Goal: Task Accomplishment & Management: Manage account settings

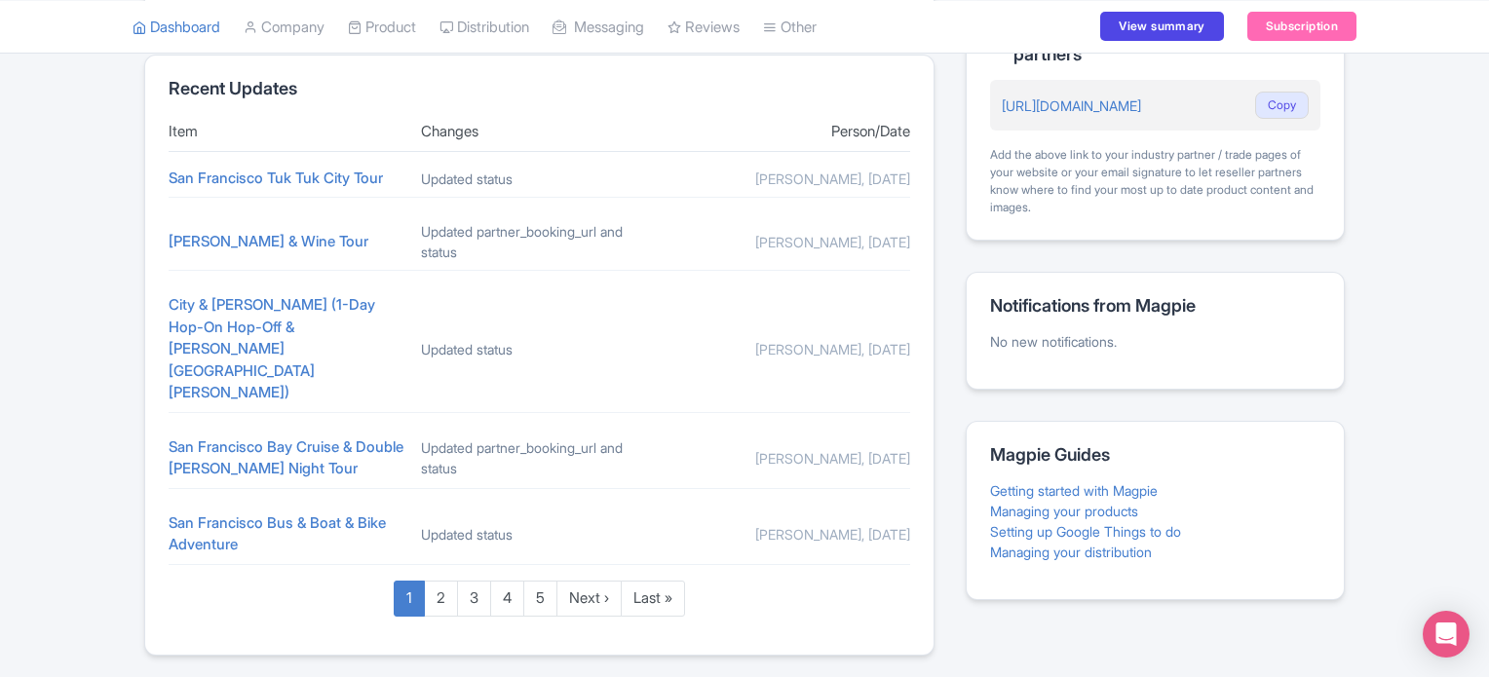
scroll to position [820, 0]
click at [76, 385] on div "Magpie recommends Respond to more reviews You currently have unresponded review…" at bounding box center [744, 16] width 1489 height 1277
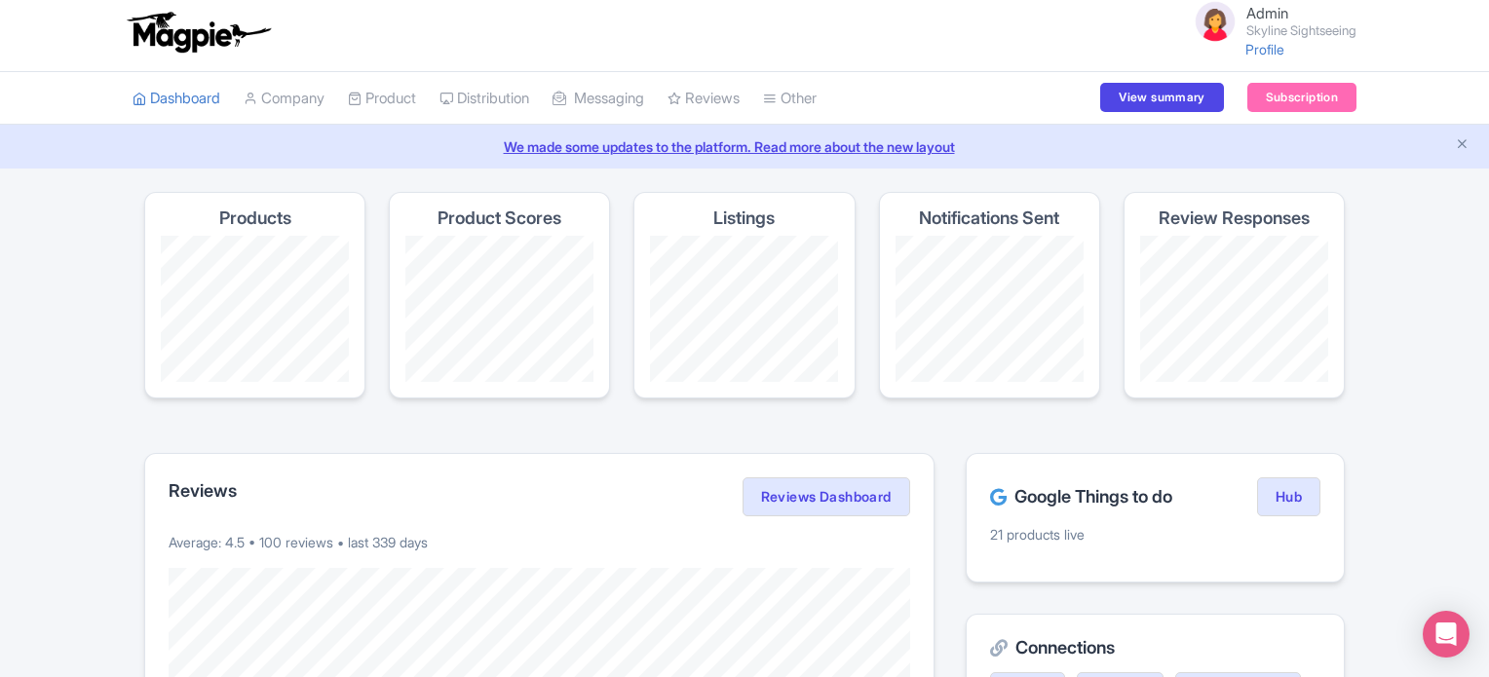
scroll to position [0, 0]
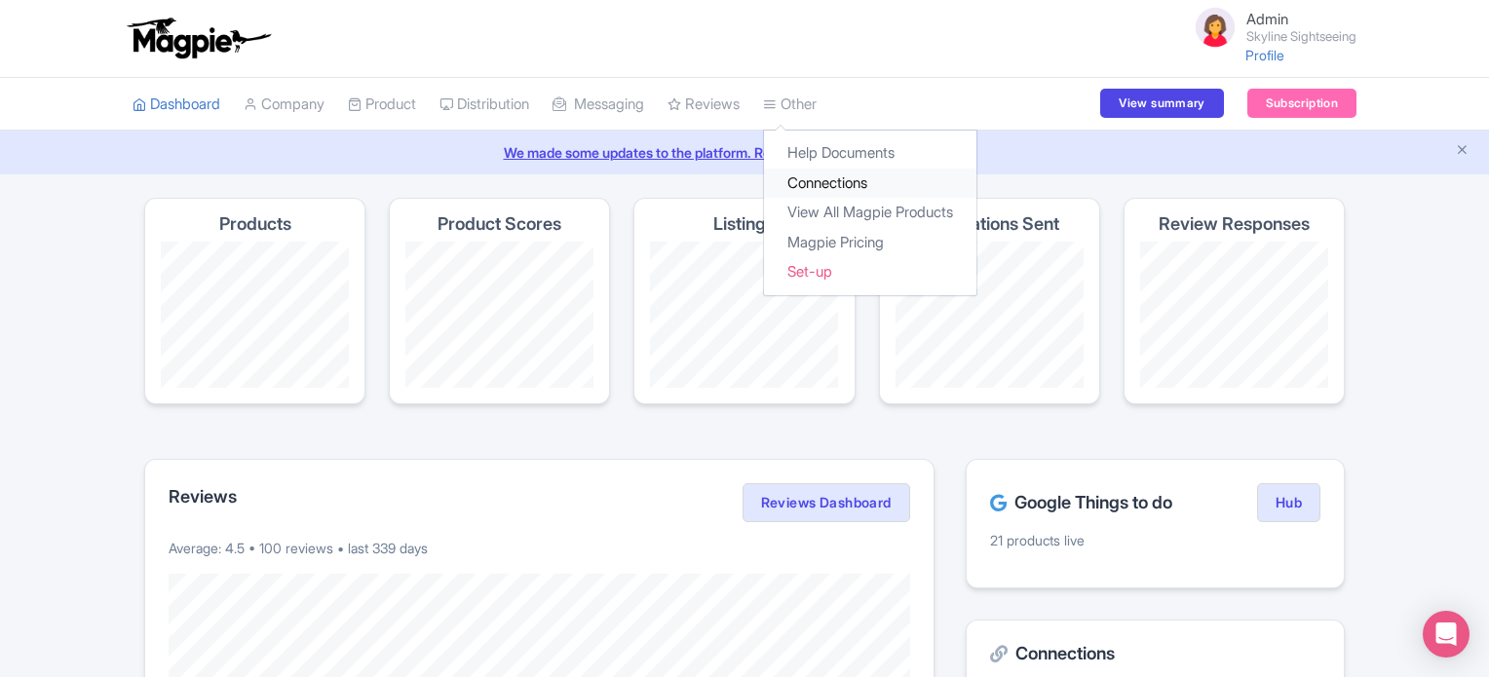
click at [843, 177] on link "Connections" at bounding box center [870, 184] width 212 height 30
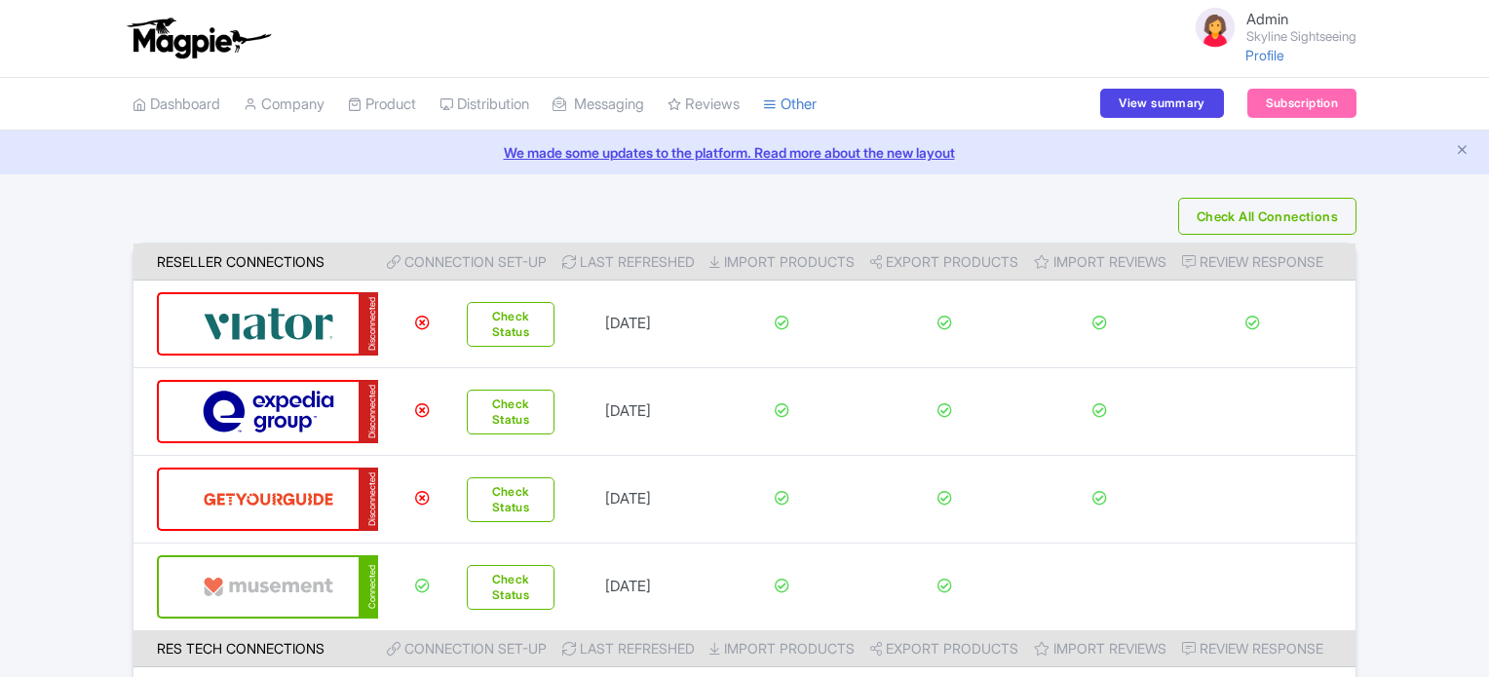
click at [0, 0] on link "Manage Resellers" at bounding box center [0, 0] width 0 height 0
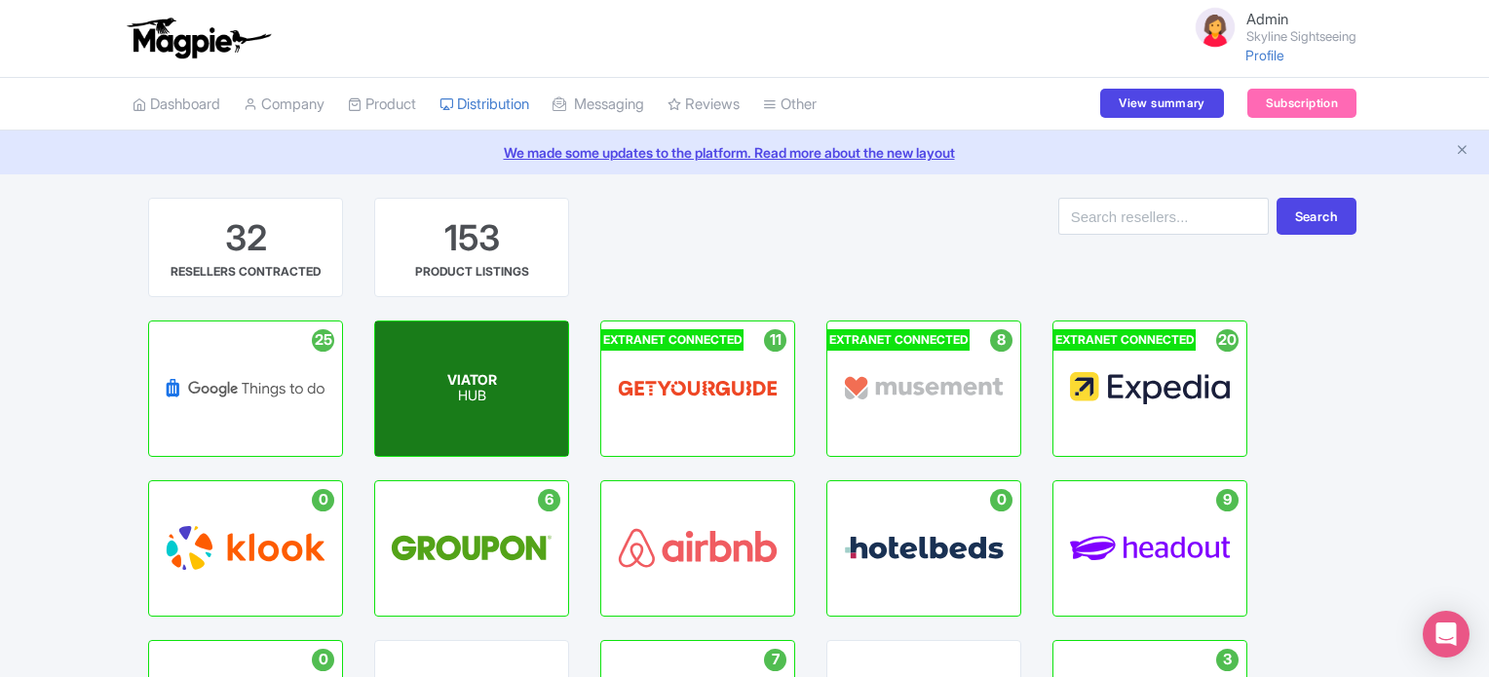
click at [472, 362] on div "VIATOR HUB" at bounding box center [471, 389] width 193 height 134
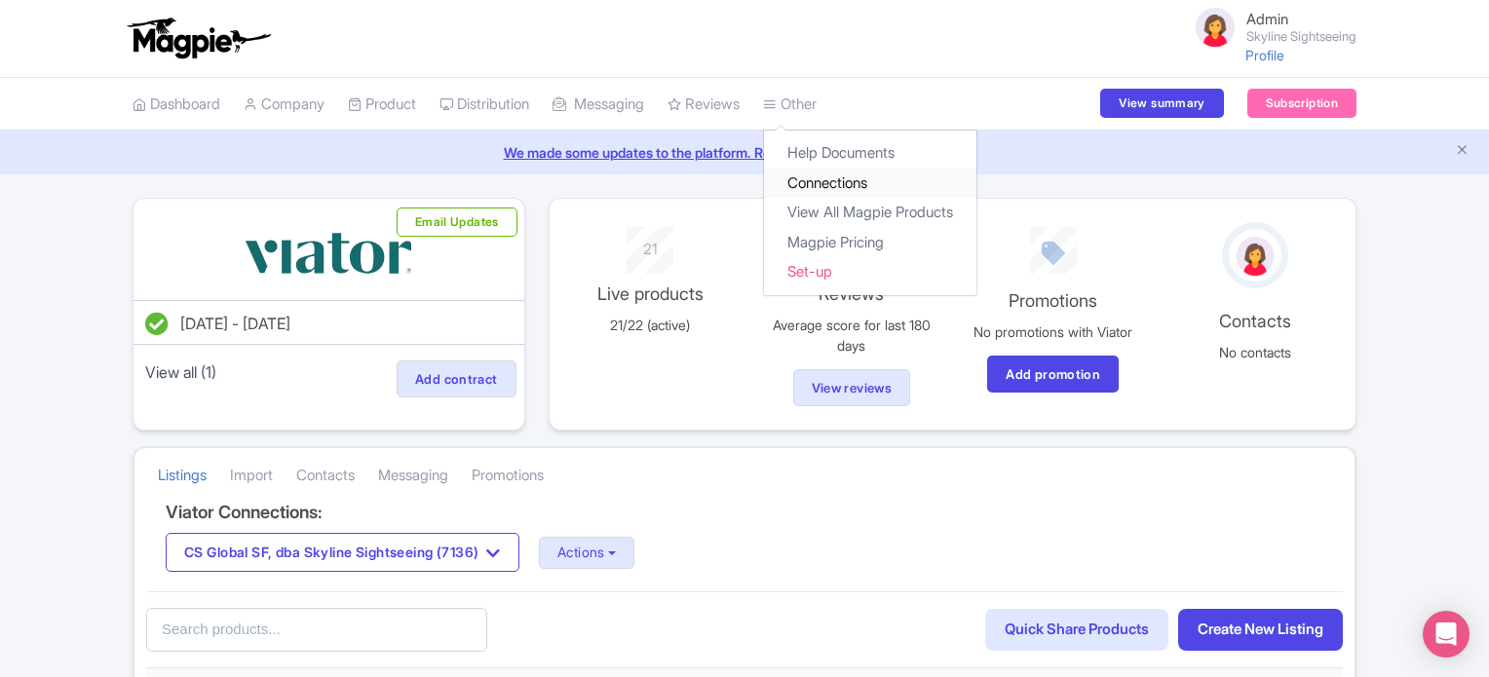
click at [836, 187] on link "Connections" at bounding box center [870, 184] width 212 height 30
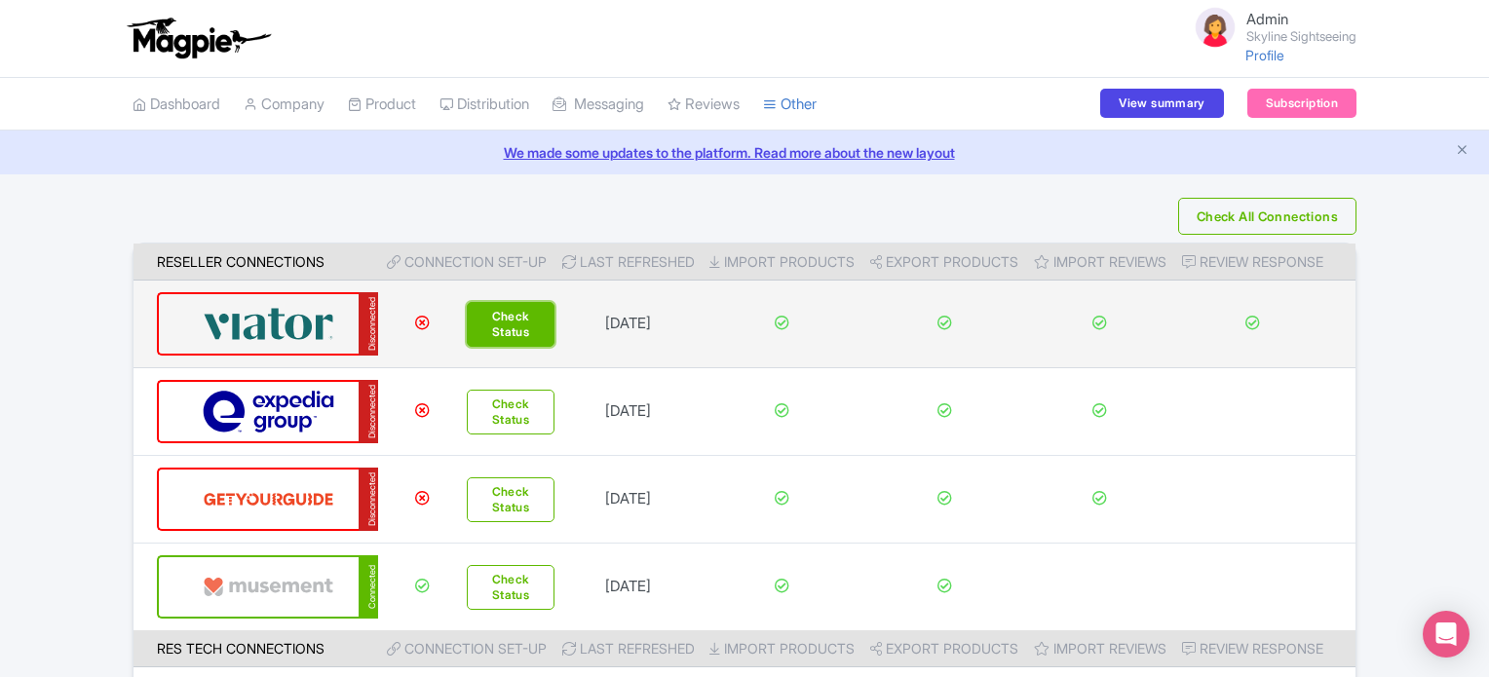
click at [497, 327] on button "Check Status" at bounding box center [511, 324] width 89 height 45
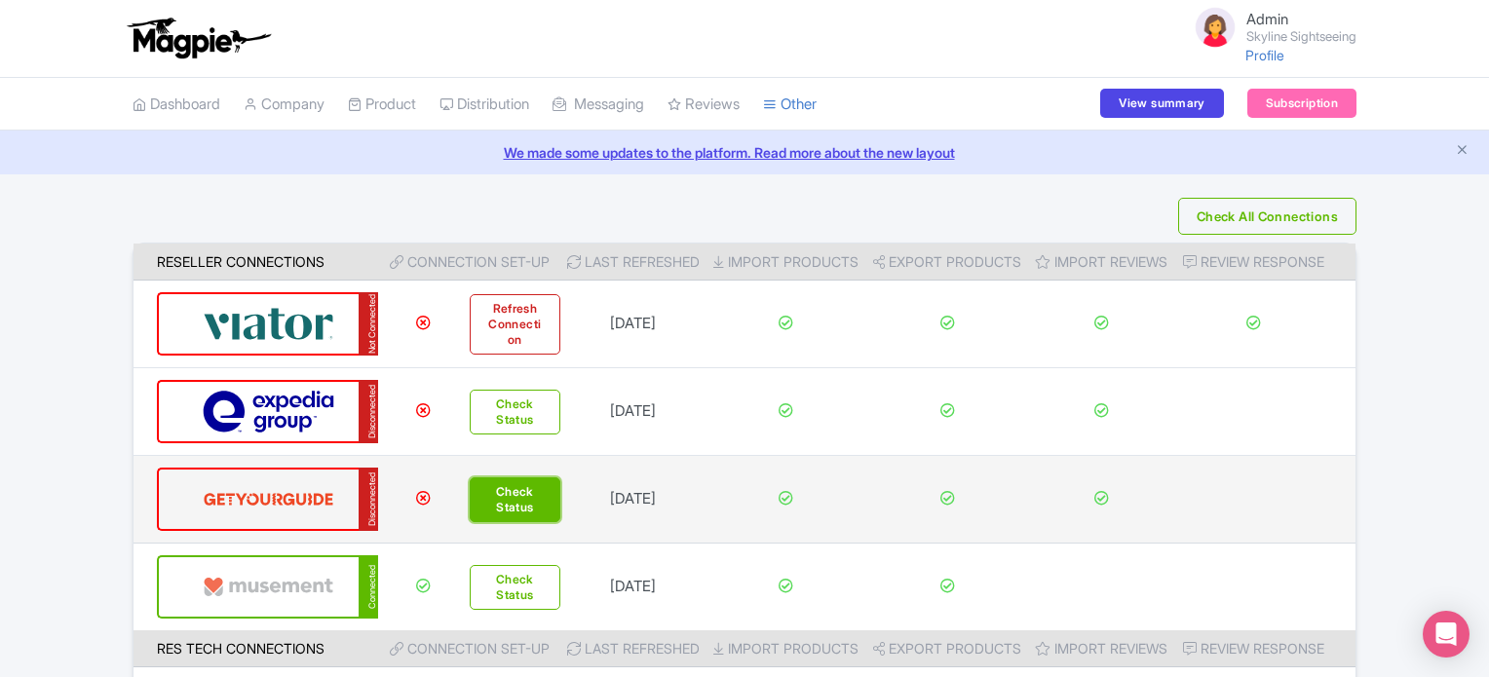
click at [493, 494] on button "Check Status" at bounding box center [516, 500] width 92 height 45
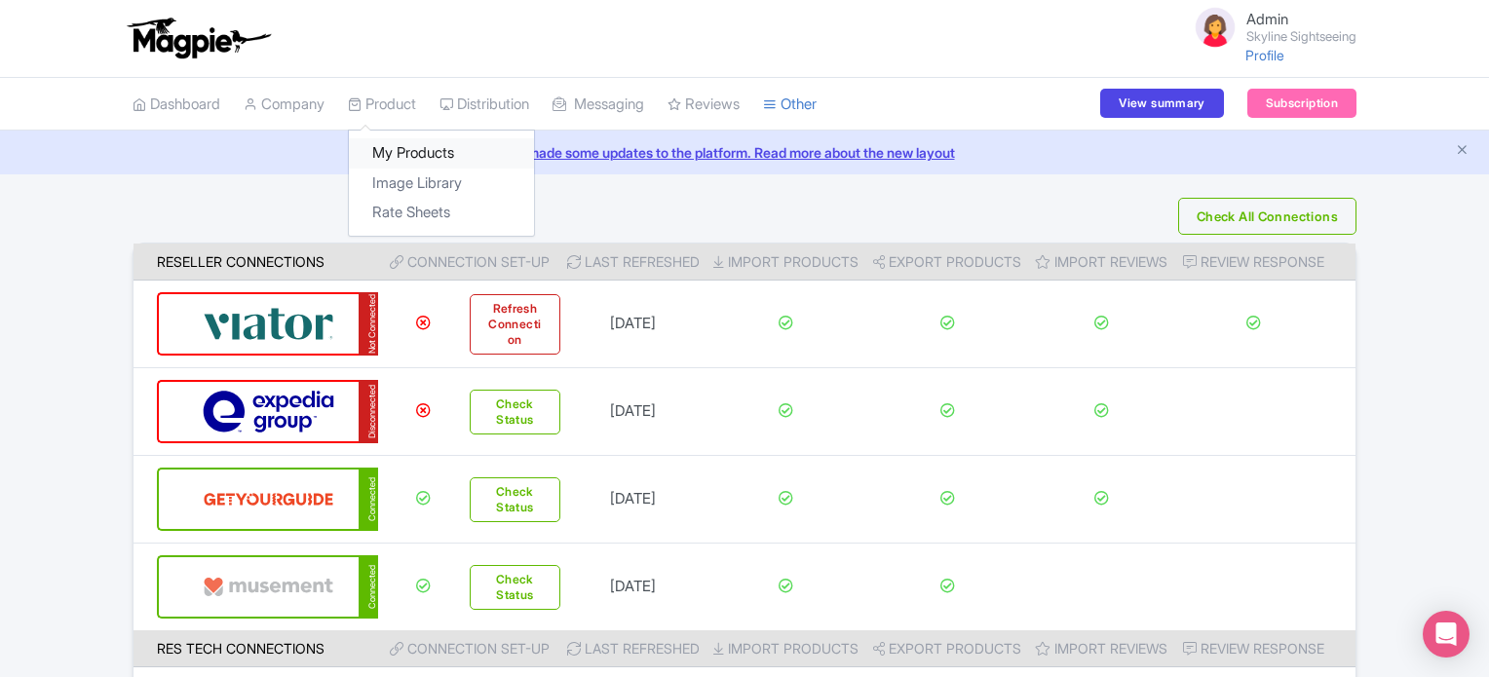
click at [399, 145] on link "My Products" at bounding box center [441, 153] width 185 height 30
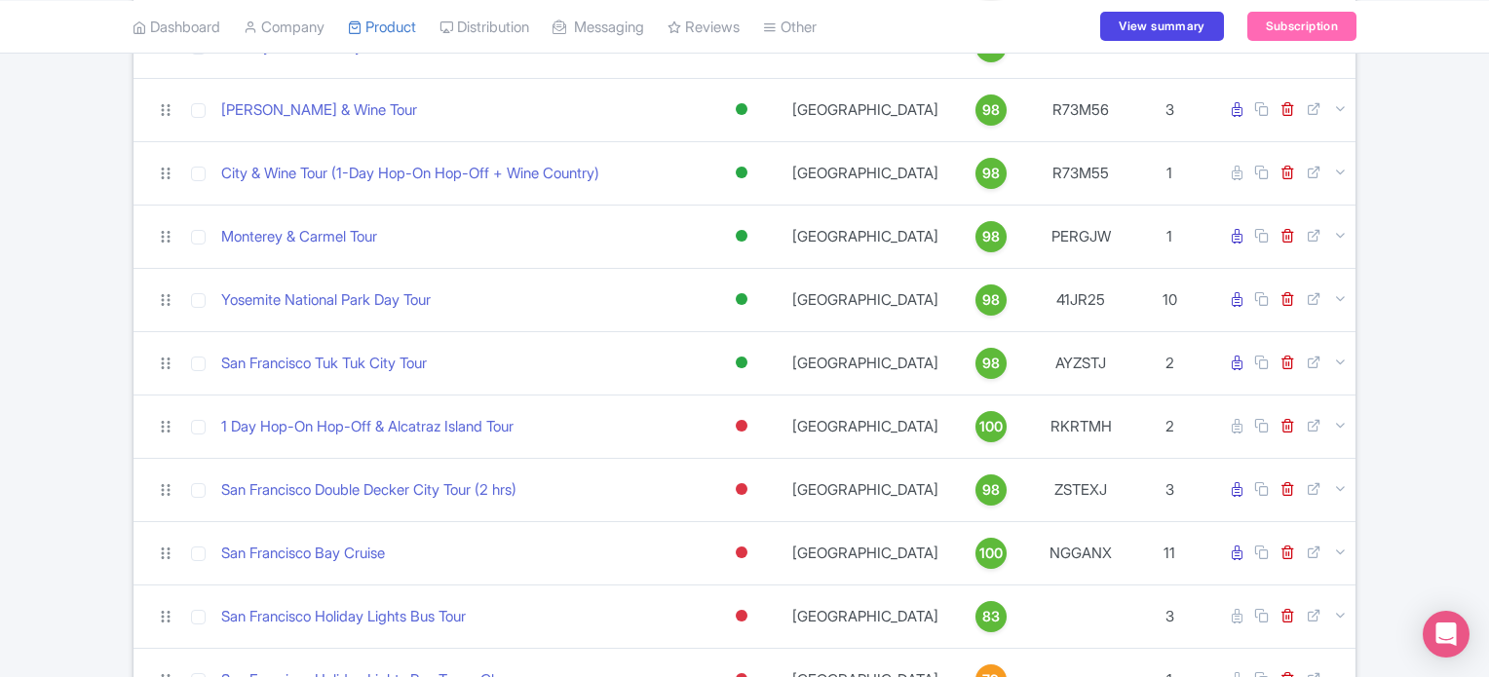
scroll to position [1360, 0]
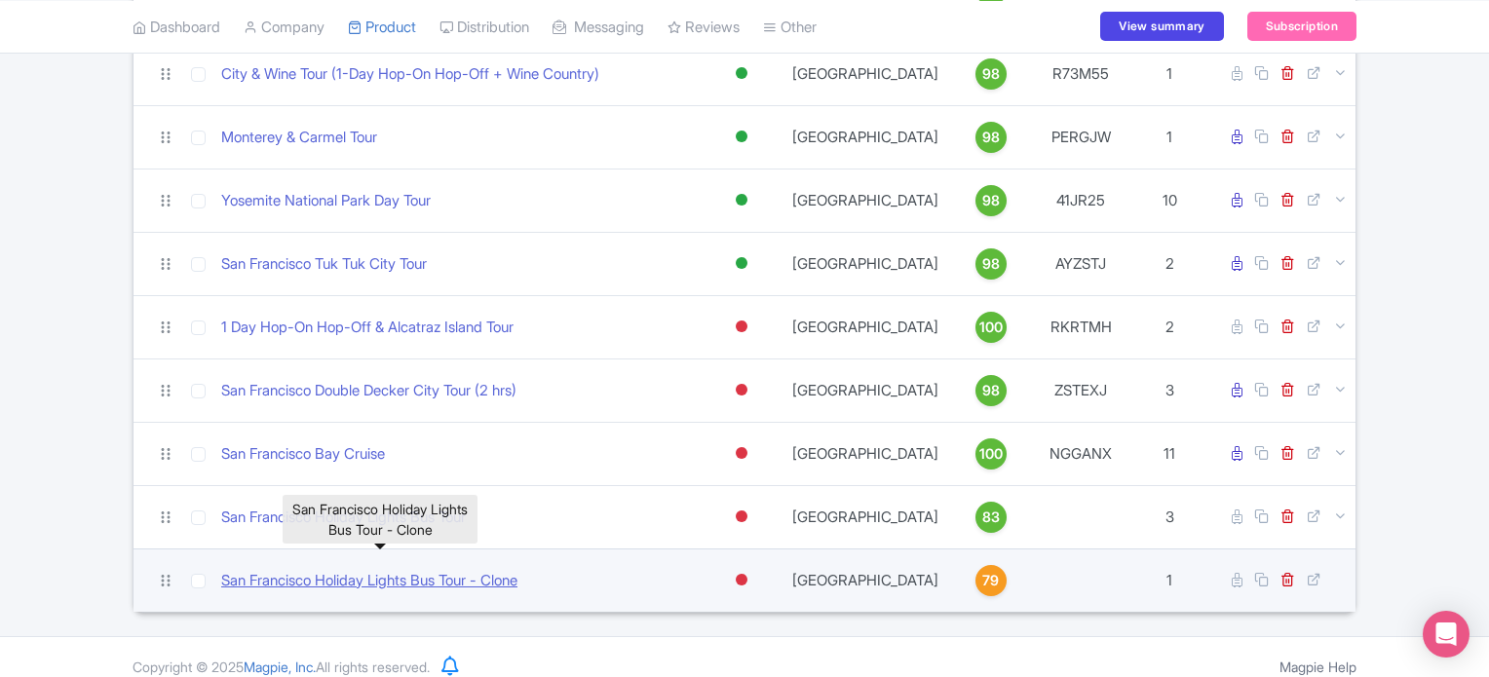
click at [446, 570] on link "San Francisco Holiday Lights Bus Tour - Clone" at bounding box center [369, 581] width 296 height 22
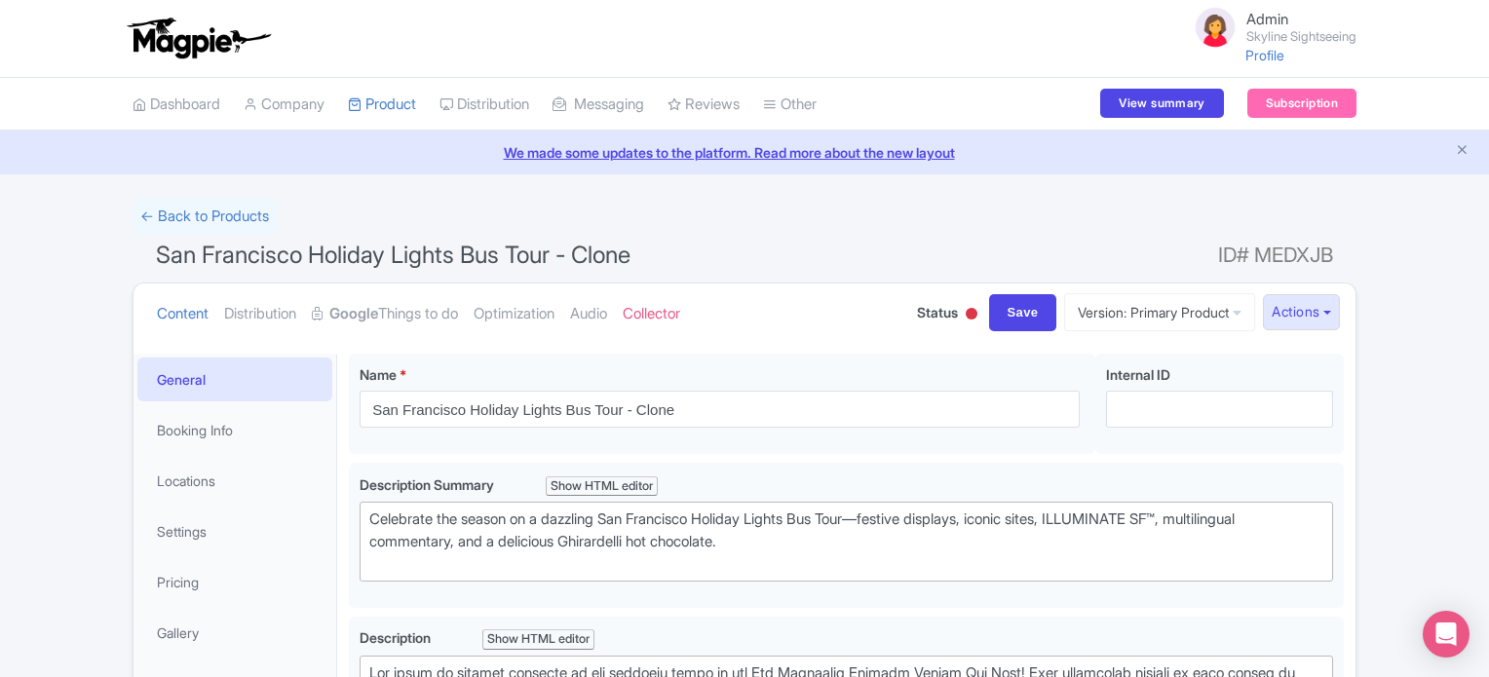
type trix-editor "<div>Get ready to immerse yourself in the dazzling magic of the San Francisco H…"
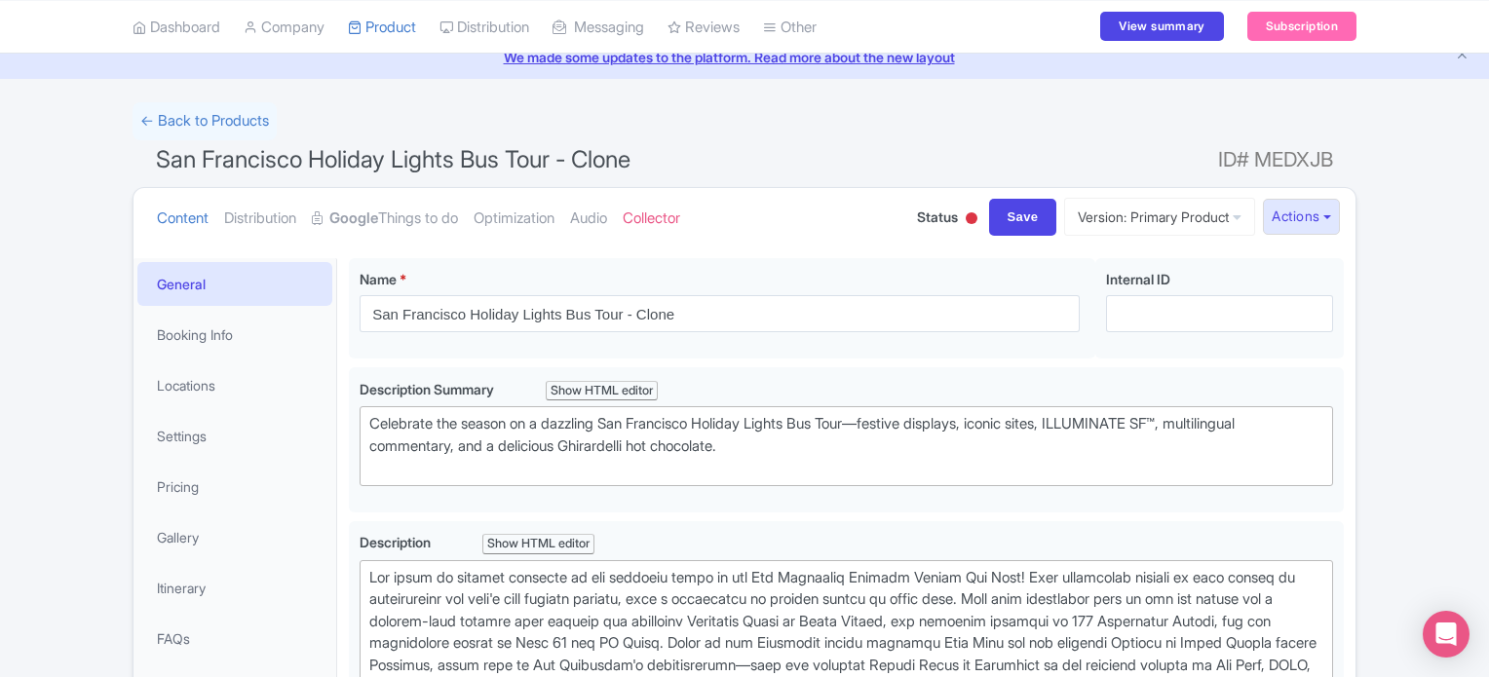
scroll to position [156, 0]
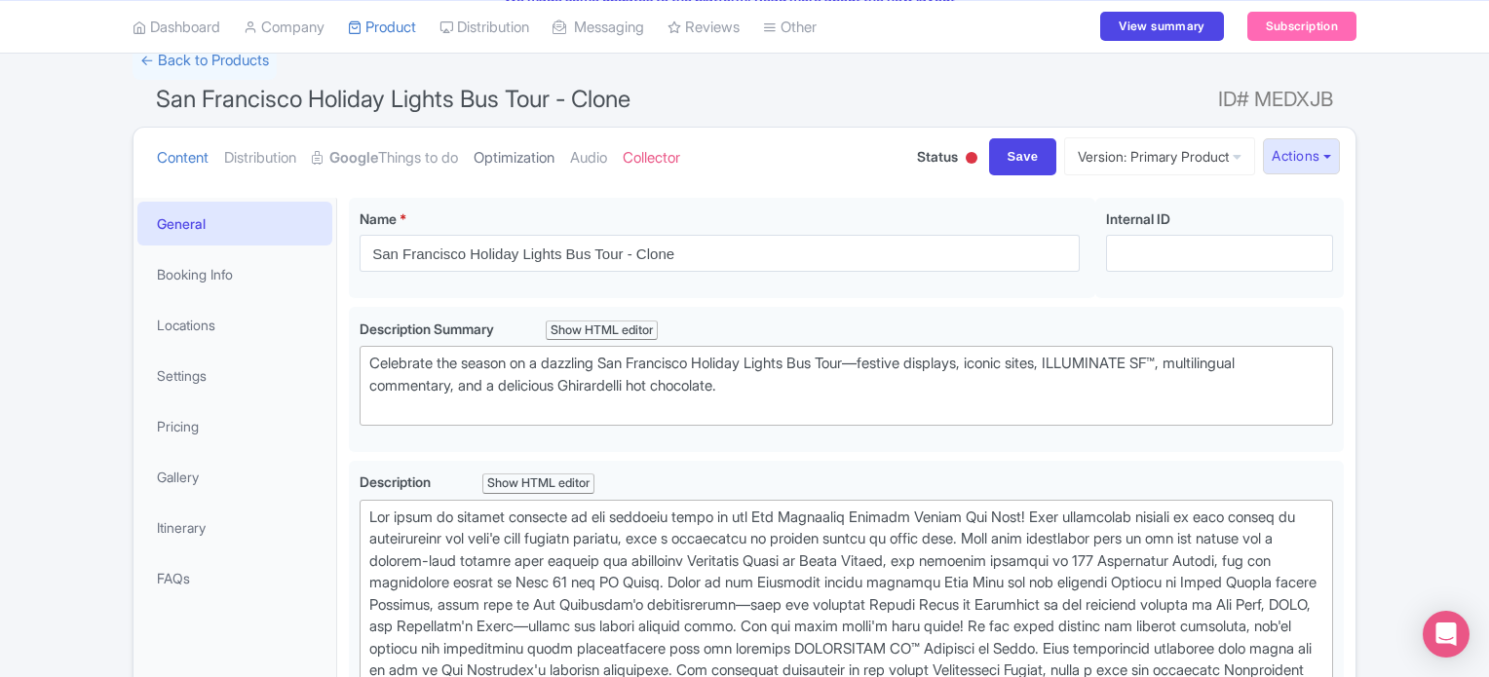
click at [550, 152] on link "Optimization" at bounding box center [514, 158] width 81 height 61
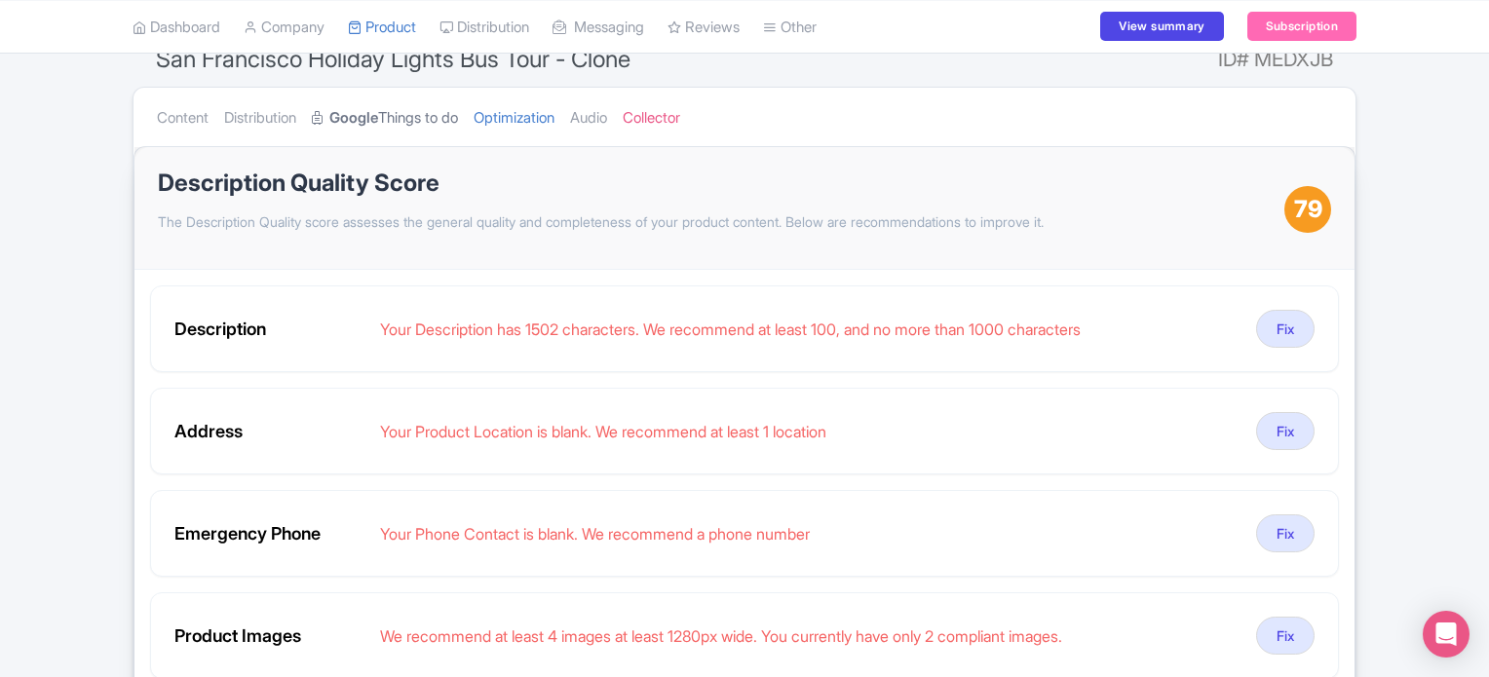
scroll to position [234, 0]
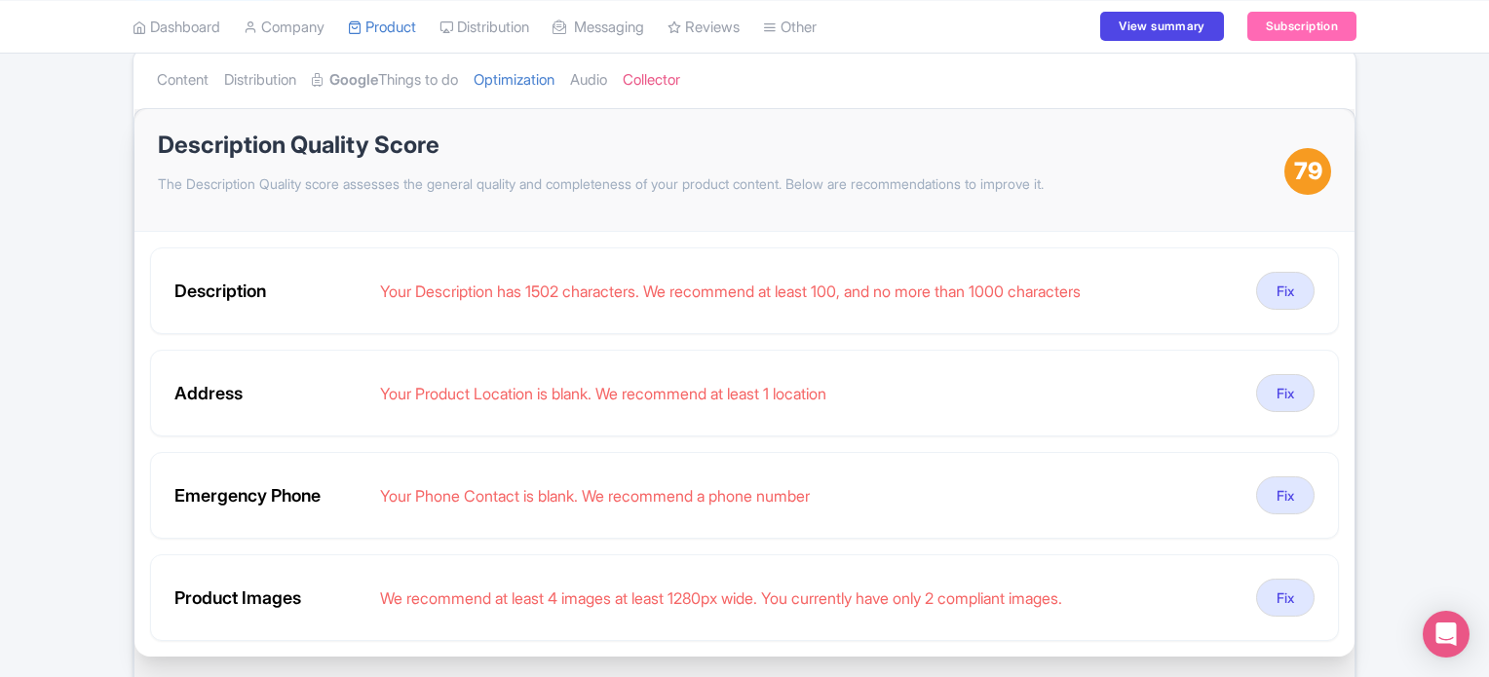
click at [0, 201] on div "← Back to Products San Francisco Holiday Lights Bus Tour - Clone ID# MEDXJB Con…" at bounding box center [744, 498] width 1489 height 1069
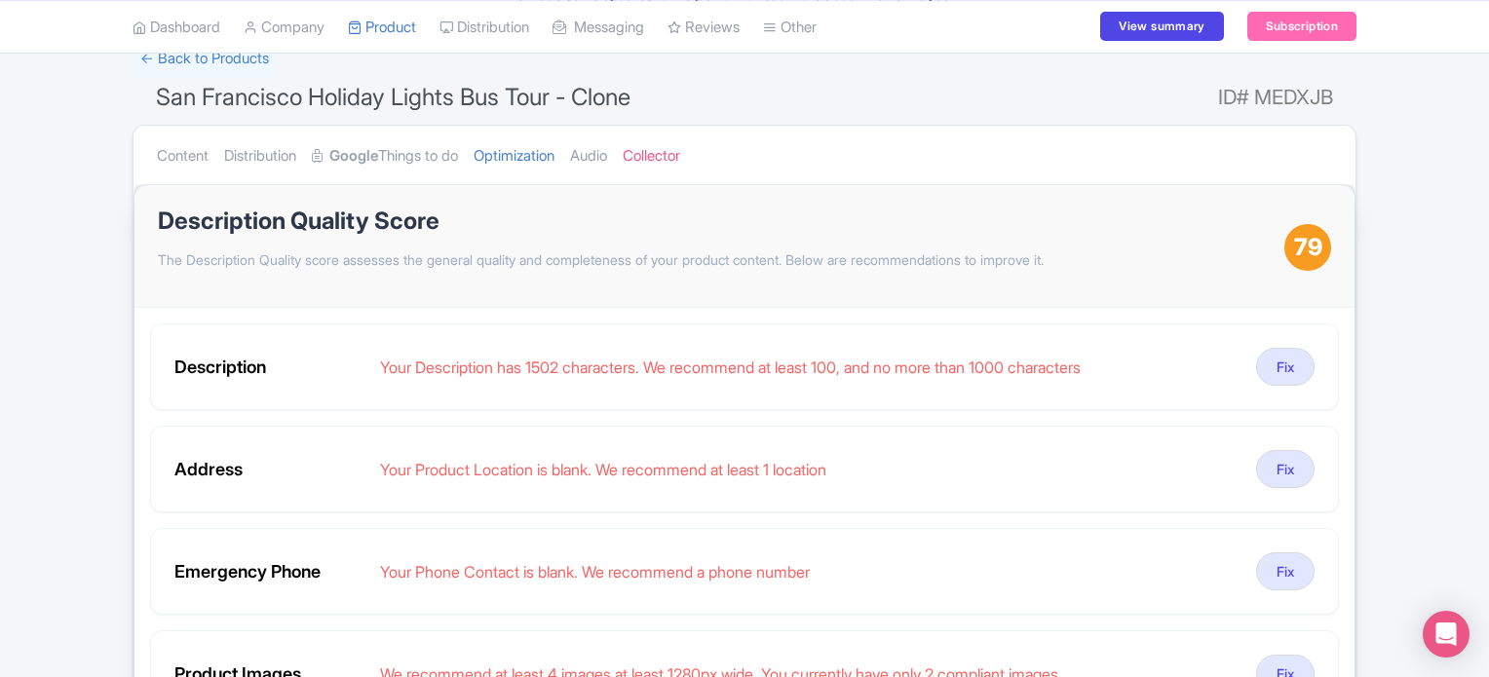
scroll to position [156, 0]
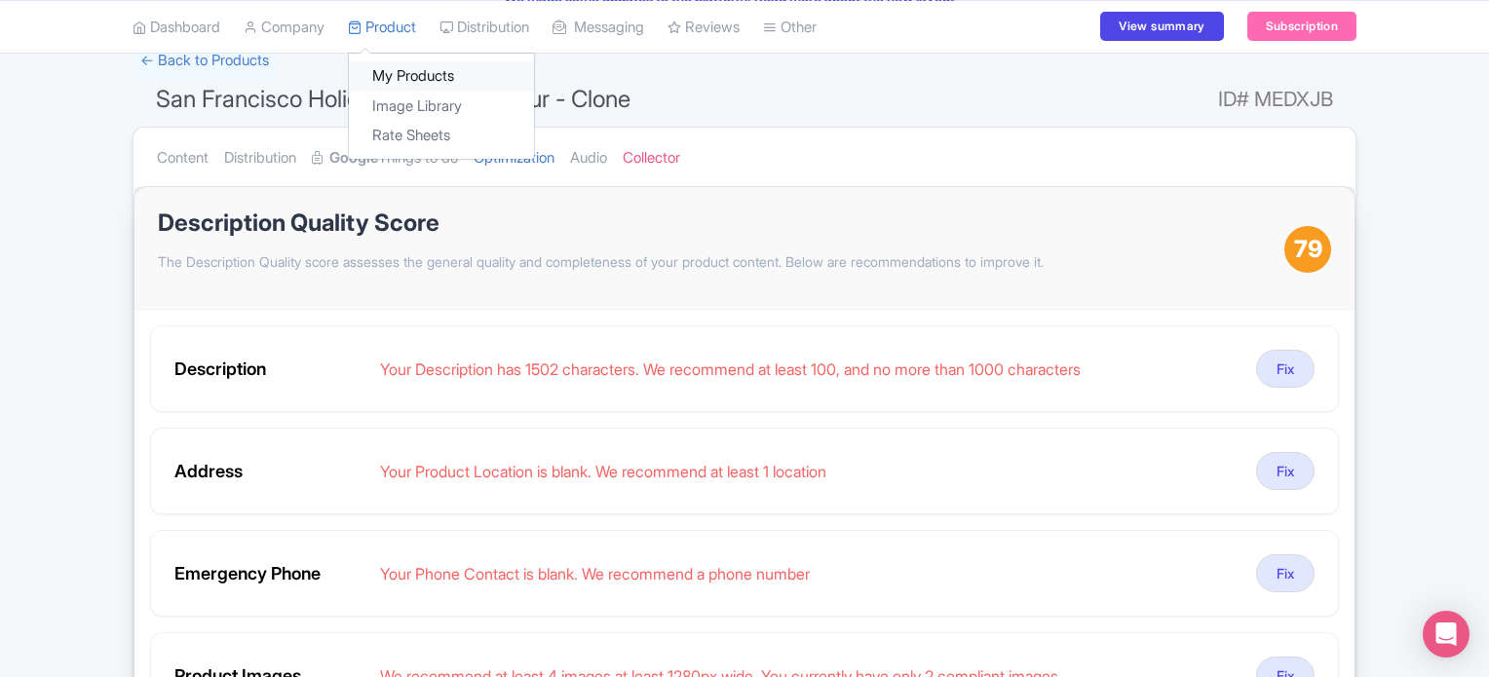
click at [386, 69] on link "My Products" at bounding box center [441, 76] width 185 height 30
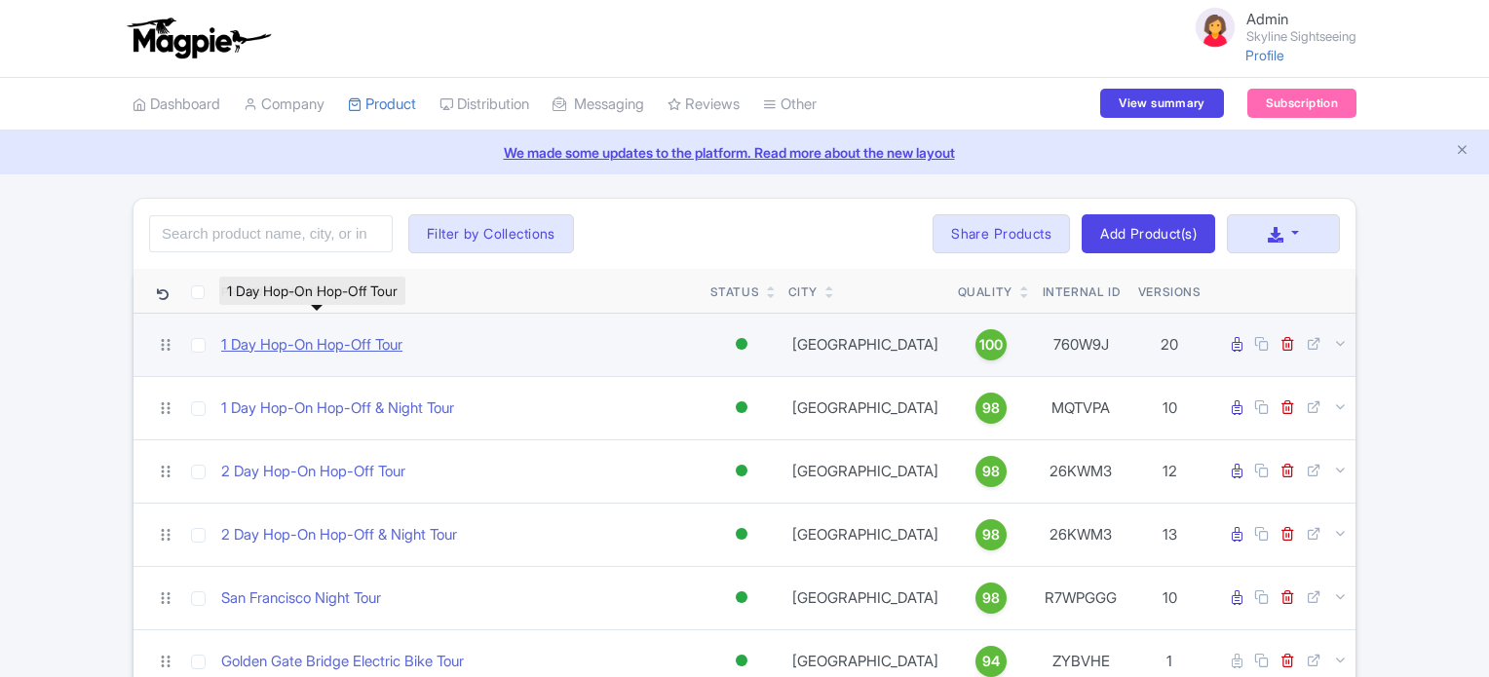
click at [357, 342] on link "1 Day Hop-On Hop-Off Tour" at bounding box center [311, 345] width 181 height 22
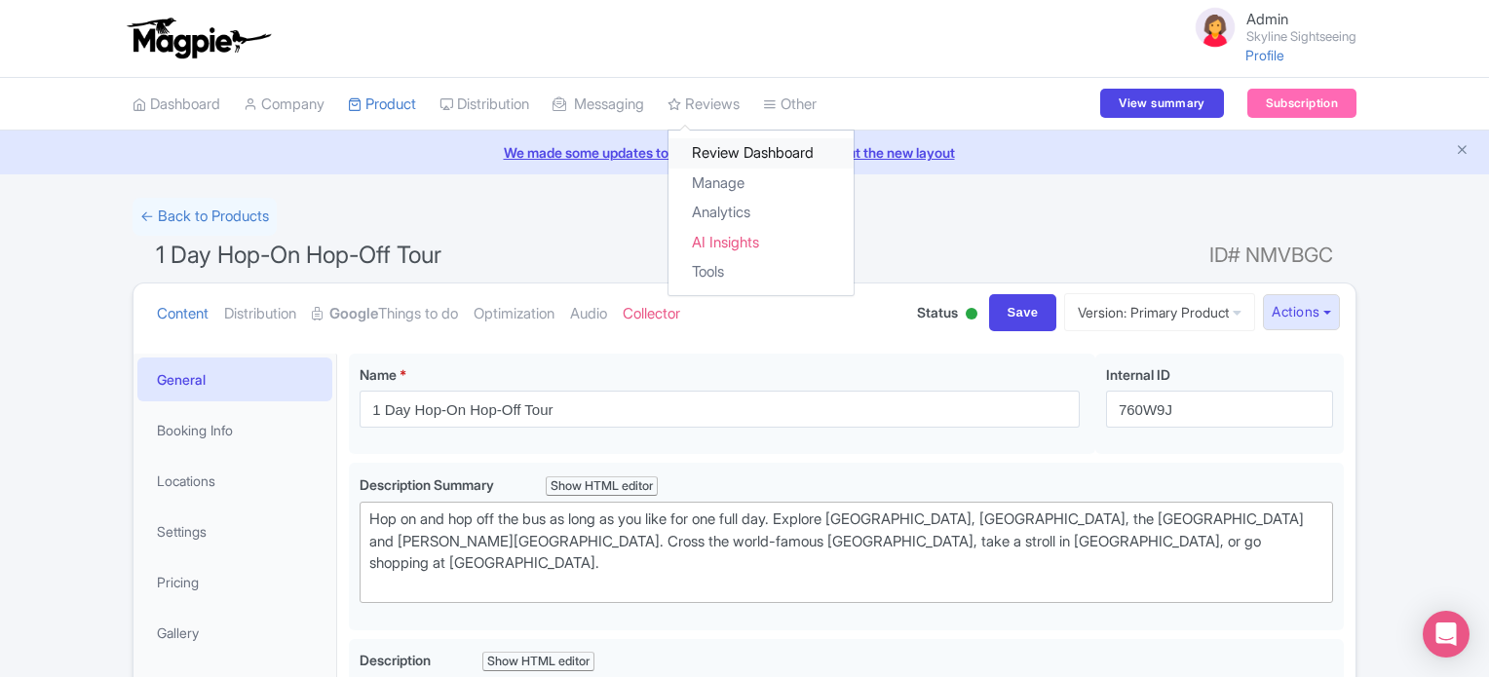
click at [730, 146] on link "Review Dashboard" at bounding box center [761, 153] width 185 height 30
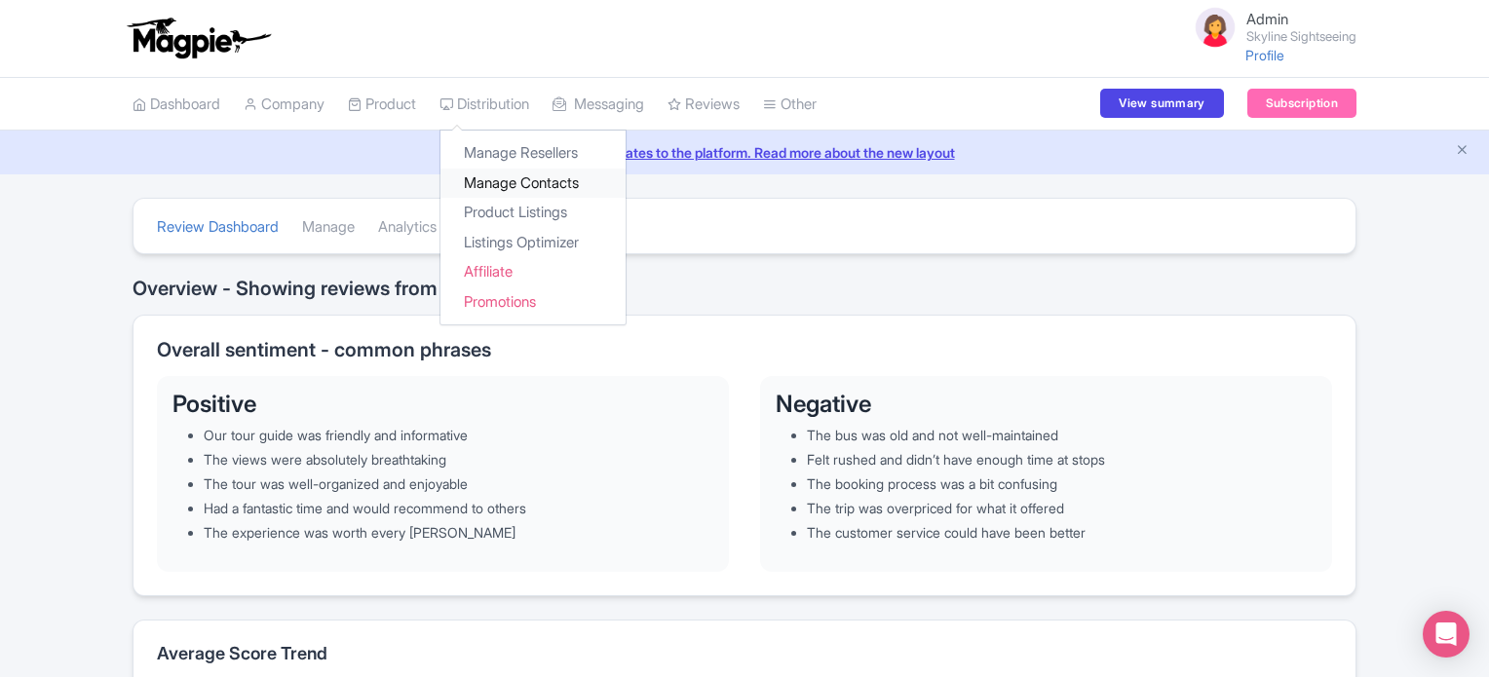
click at [514, 183] on link "Manage Contacts" at bounding box center [532, 184] width 185 height 30
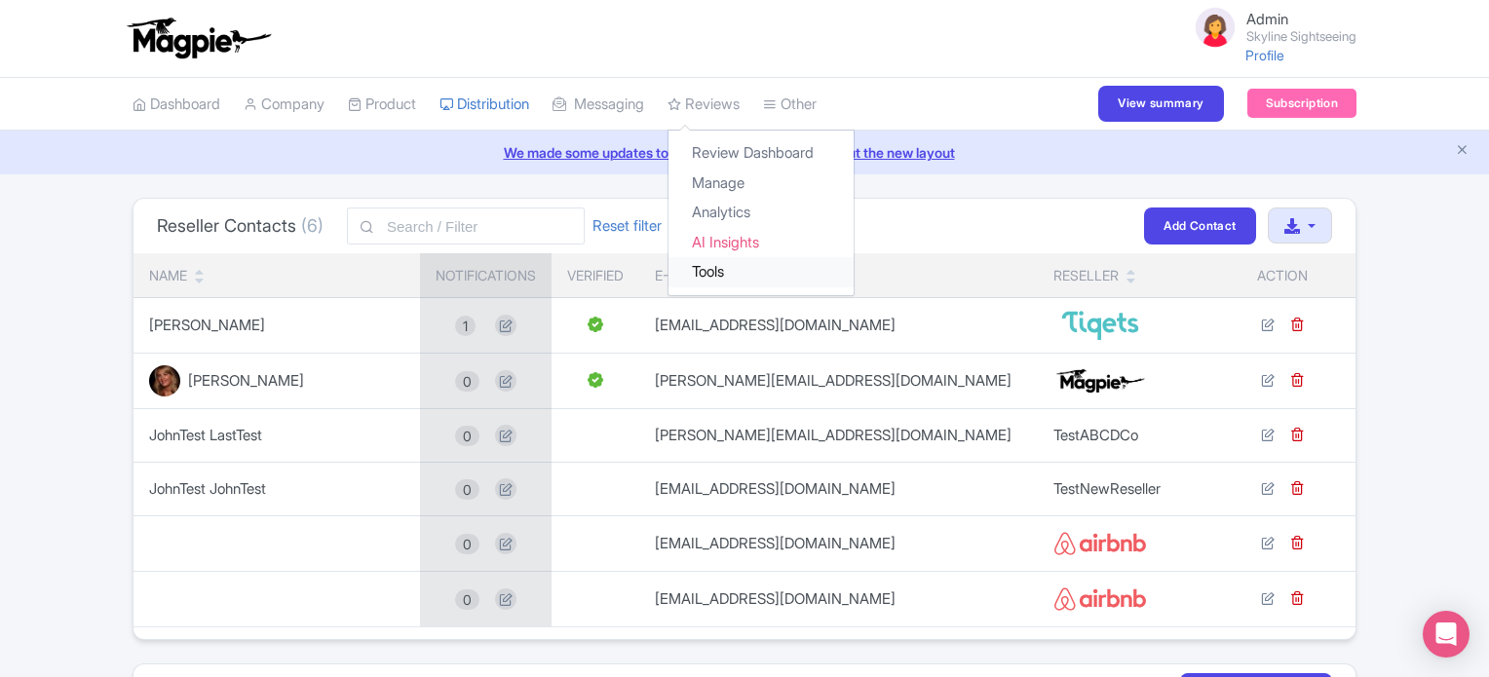
click at [737, 269] on link "Tools" at bounding box center [761, 272] width 185 height 30
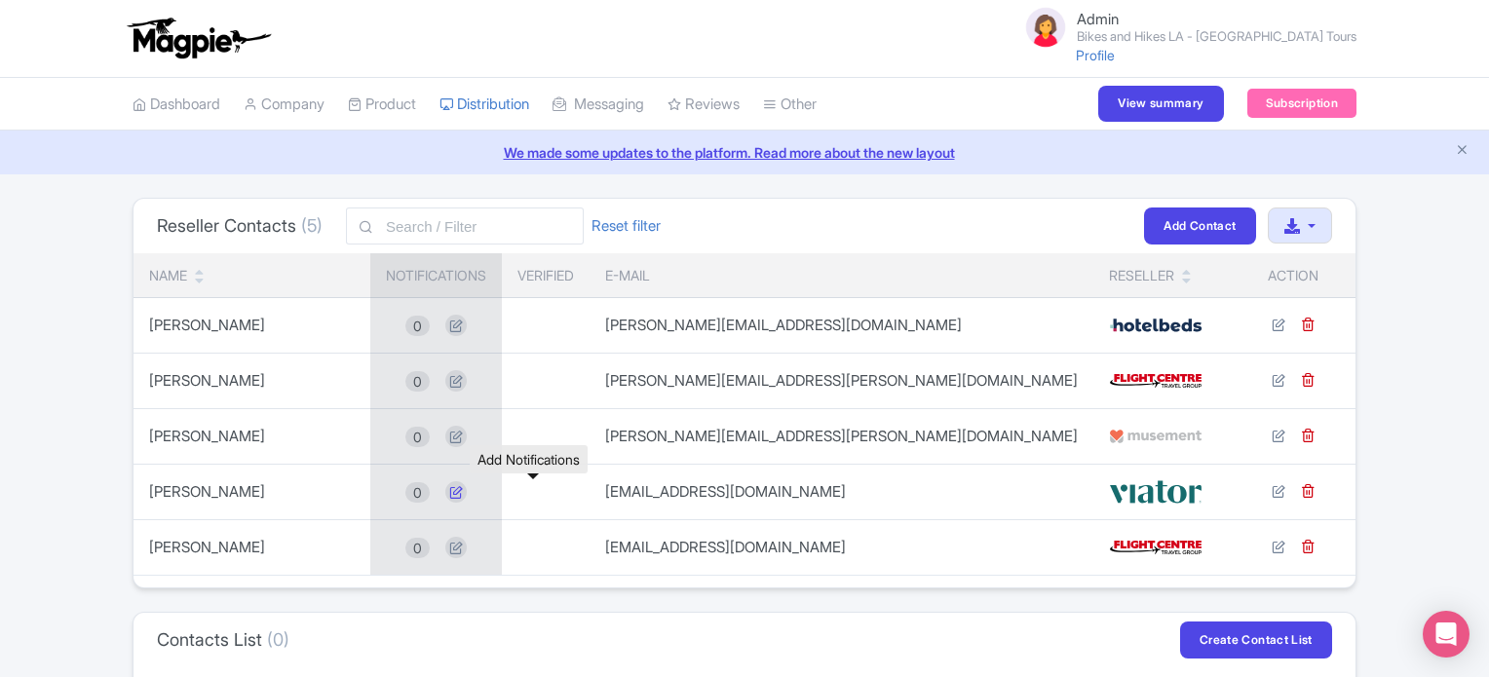
click at [467, 493] on icon at bounding box center [455, 491] width 21 height 21
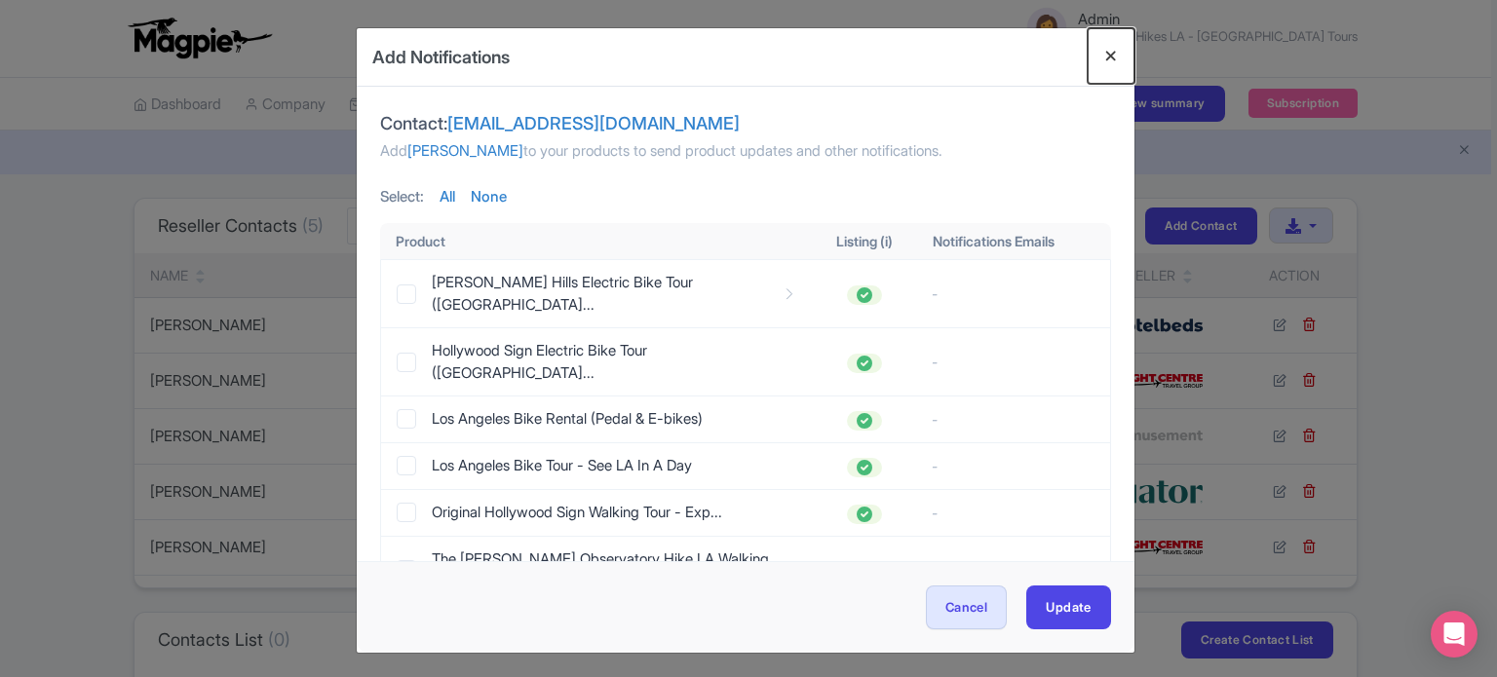
click at [1104, 57] on button "Close" at bounding box center [1111, 56] width 47 height 56
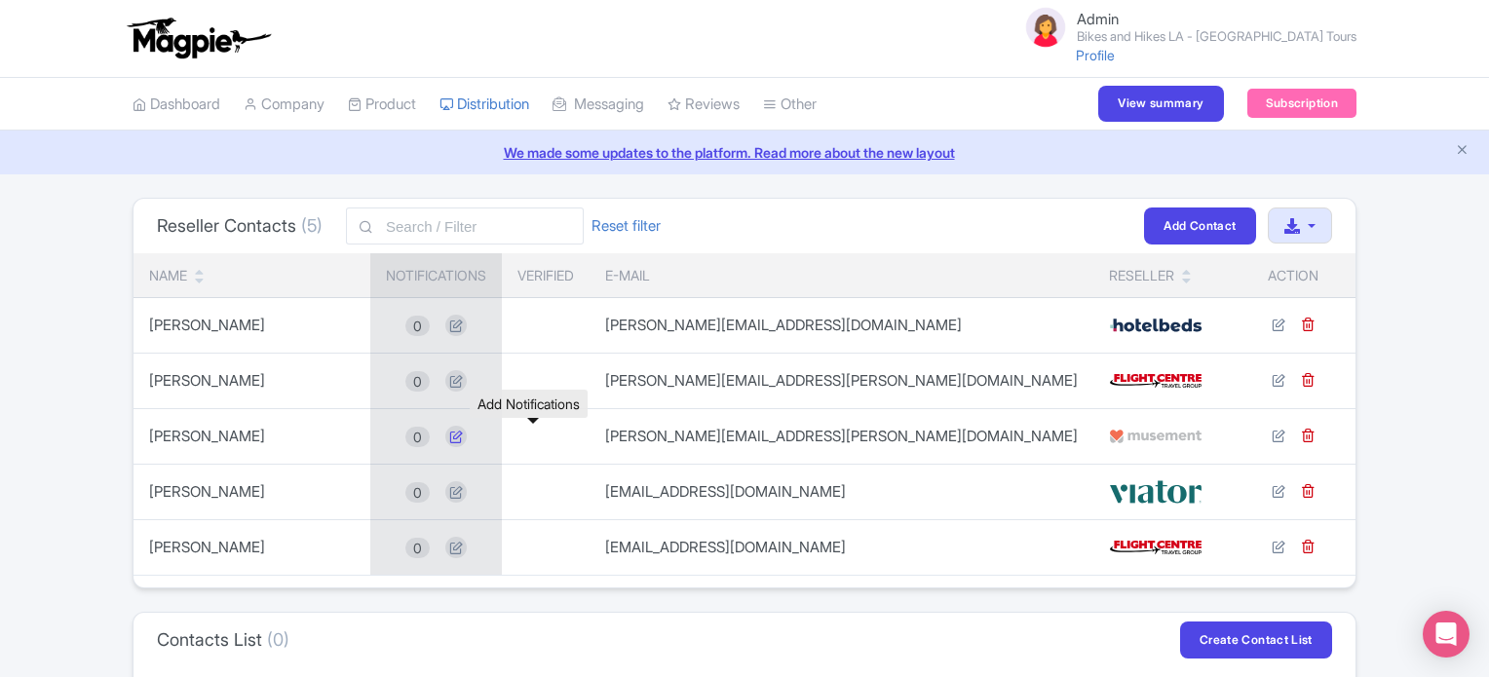
click at [467, 438] on icon at bounding box center [455, 436] width 21 height 21
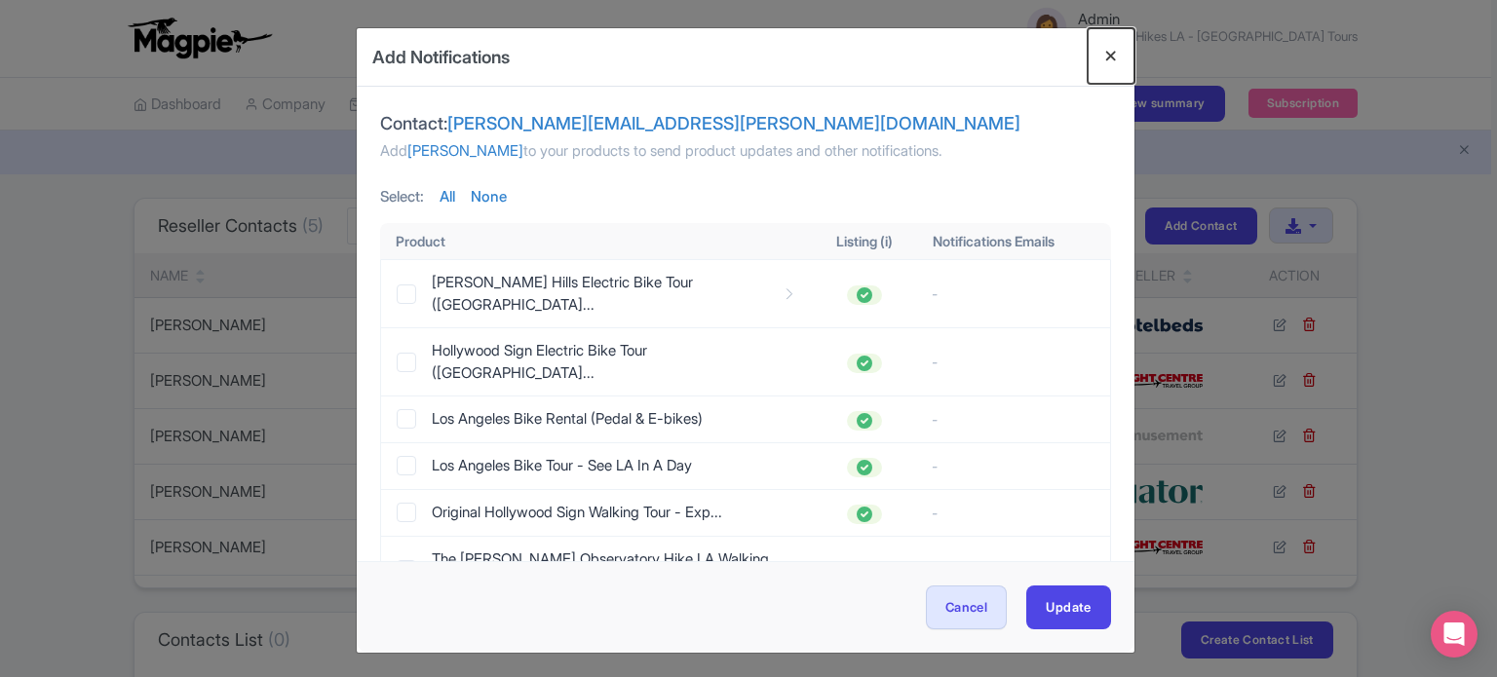
click at [1100, 53] on button "Close" at bounding box center [1111, 56] width 47 height 56
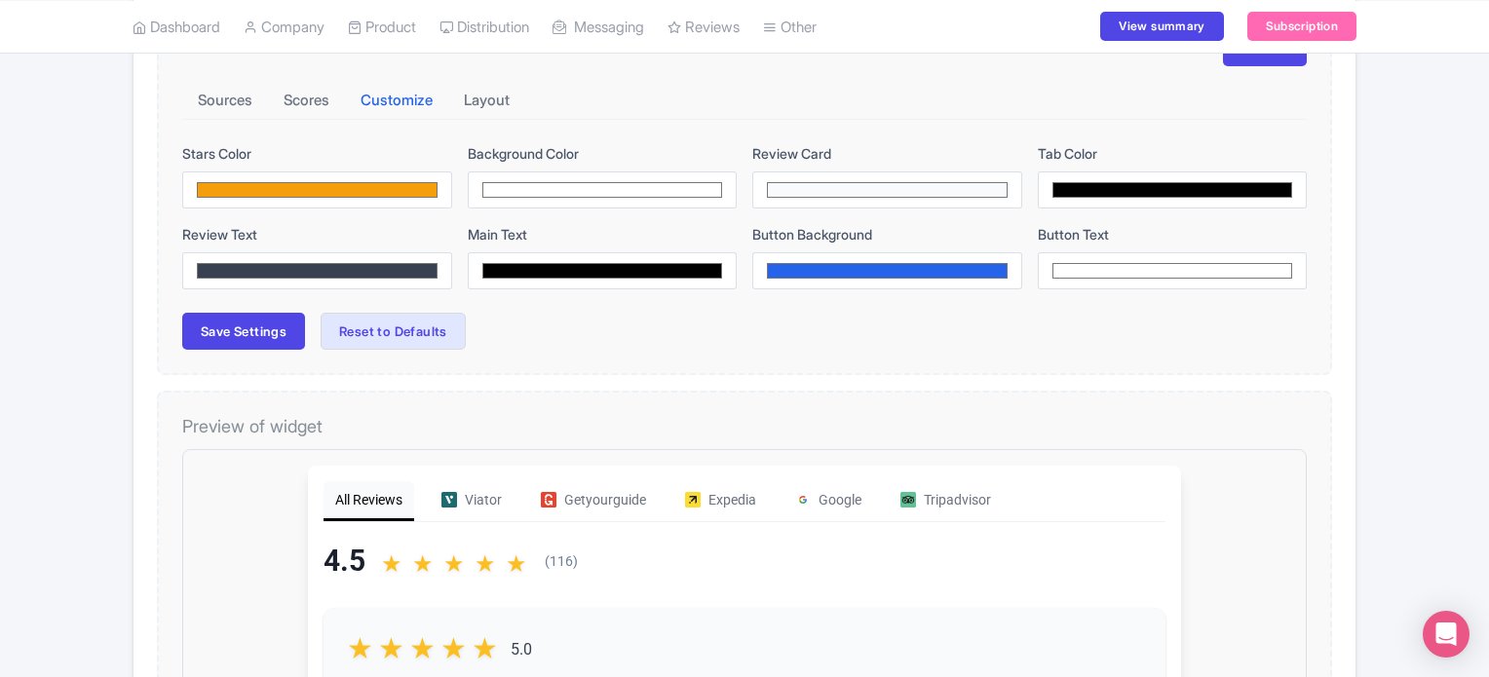
scroll to position [312, 0]
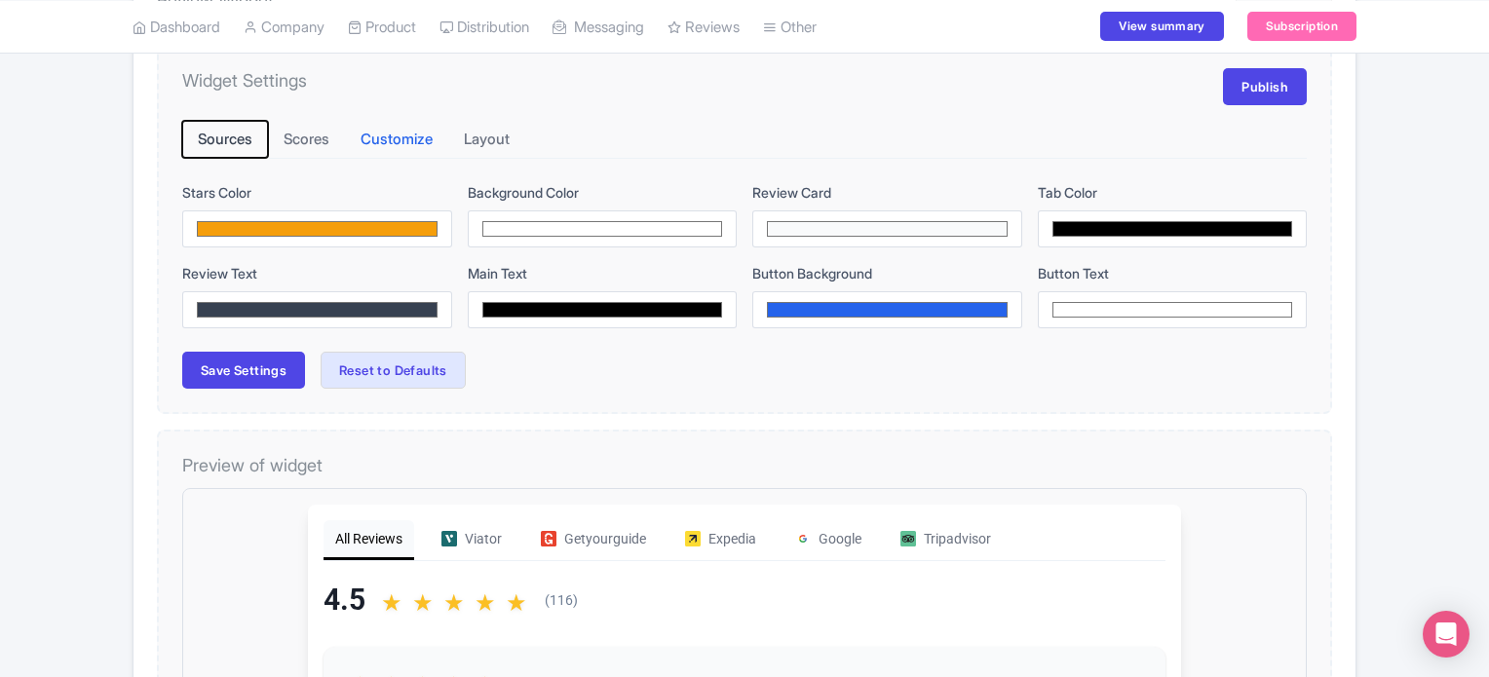
click at [226, 134] on button "Sources" at bounding box center [225, 140] width 86 height 38
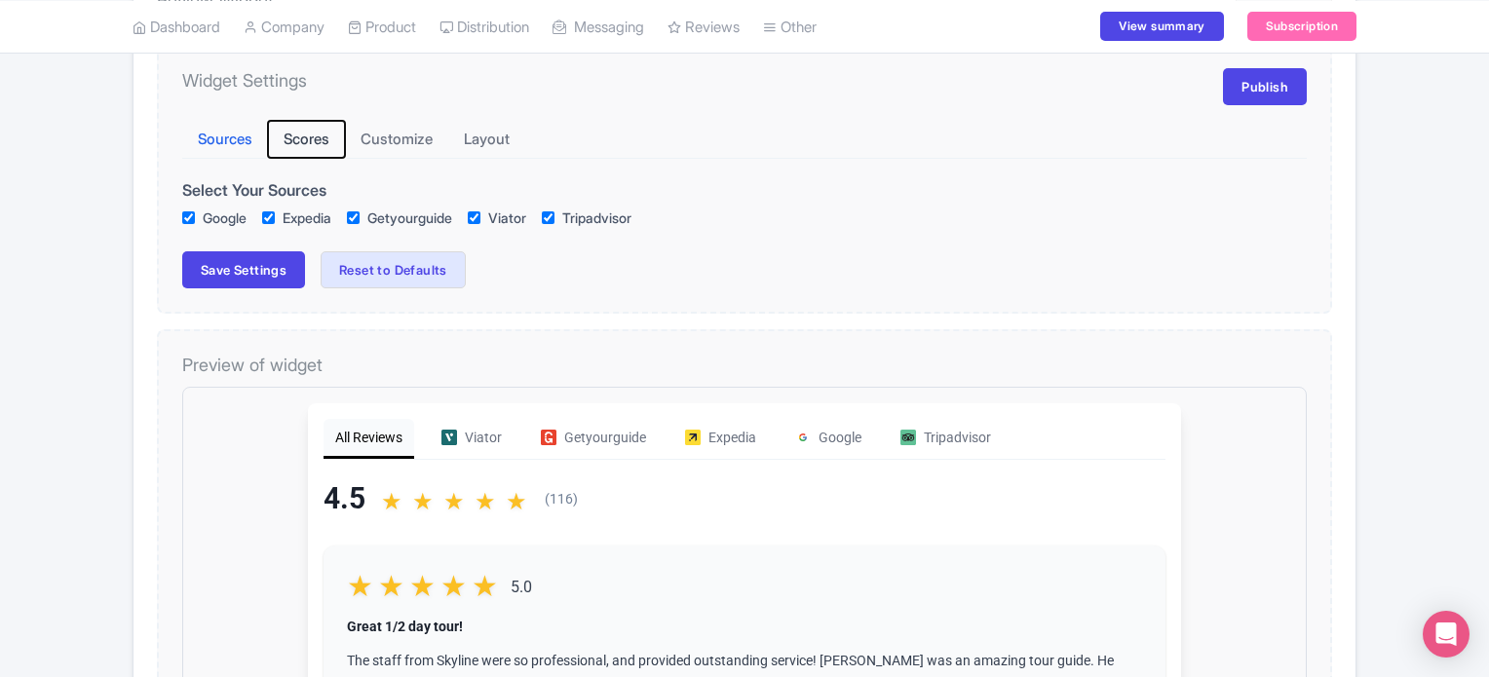
click at [317, 135] on button "Scores" at bounding box center [306, 140] width 77 height 38
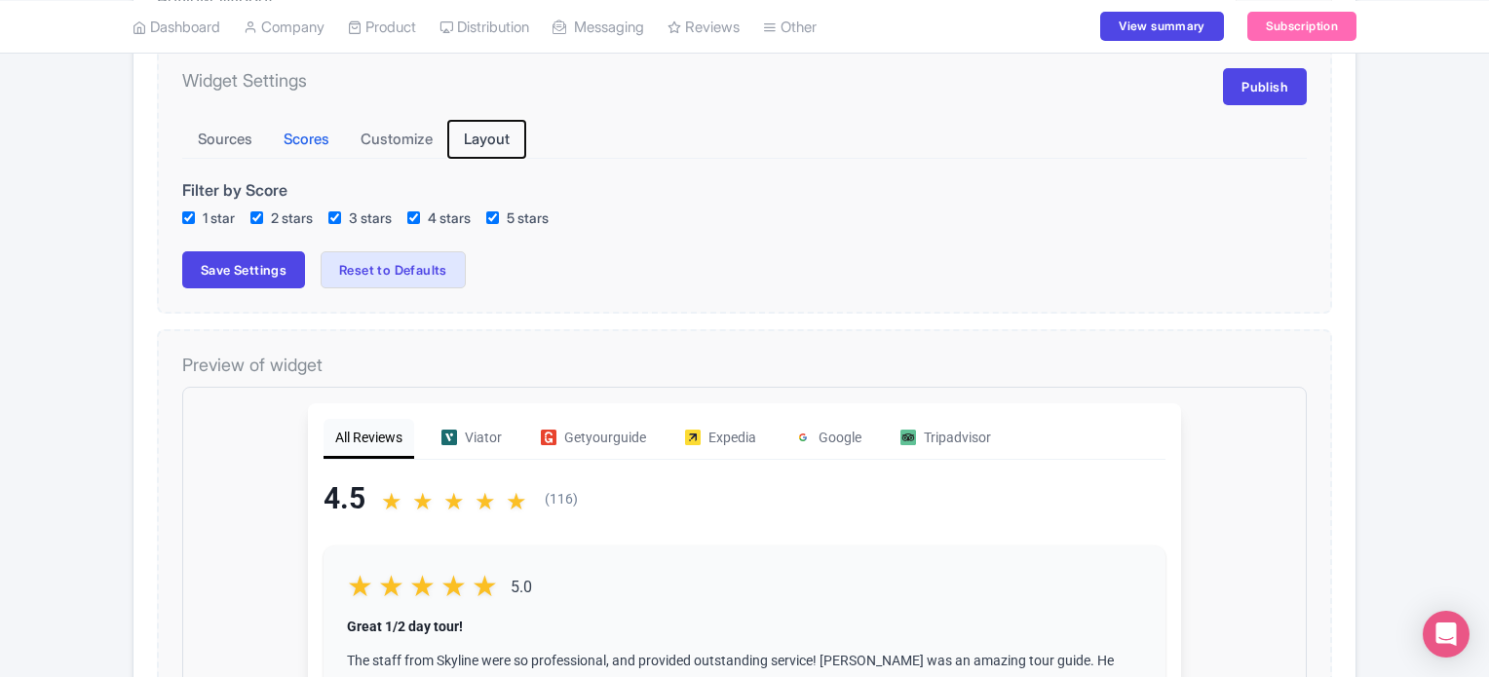
click at [511, 132] on button "Layout" at bounding box center [486, 140] width 77 height 38
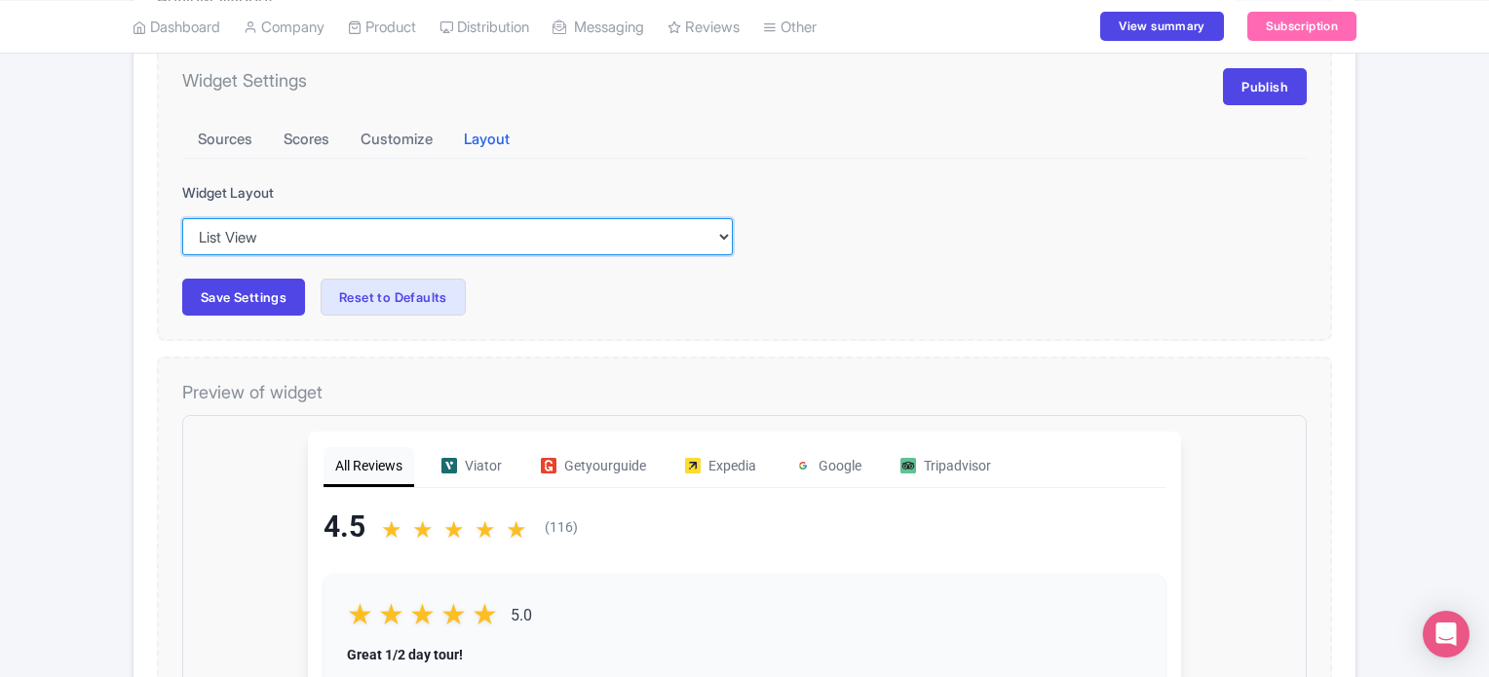
click at [403, 249] on select "Inline View Floating View List View Carousel View Pros/Cons View" at bounding box center [457, 236] width 551 height 37
click at [182, 218] on select "Inline View Floating View List View Carousel View Pros/Cons View" at bounding box center [457, 236] width 551 height 37
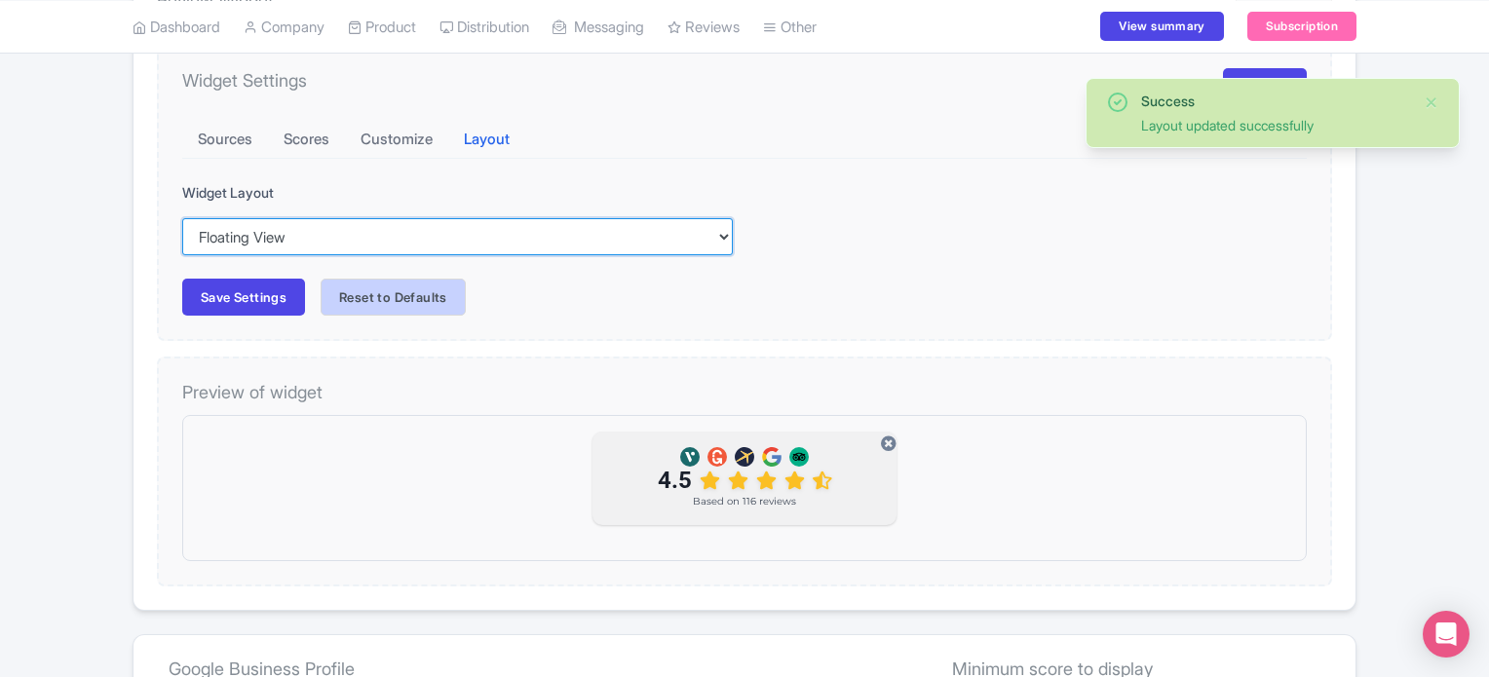
scroll to position [0, 0]
click at [308, 236] on select "Inline View Floating View List View Carousel View Pros/Cons View" at bounding box center [457, 236] width 551 height 37
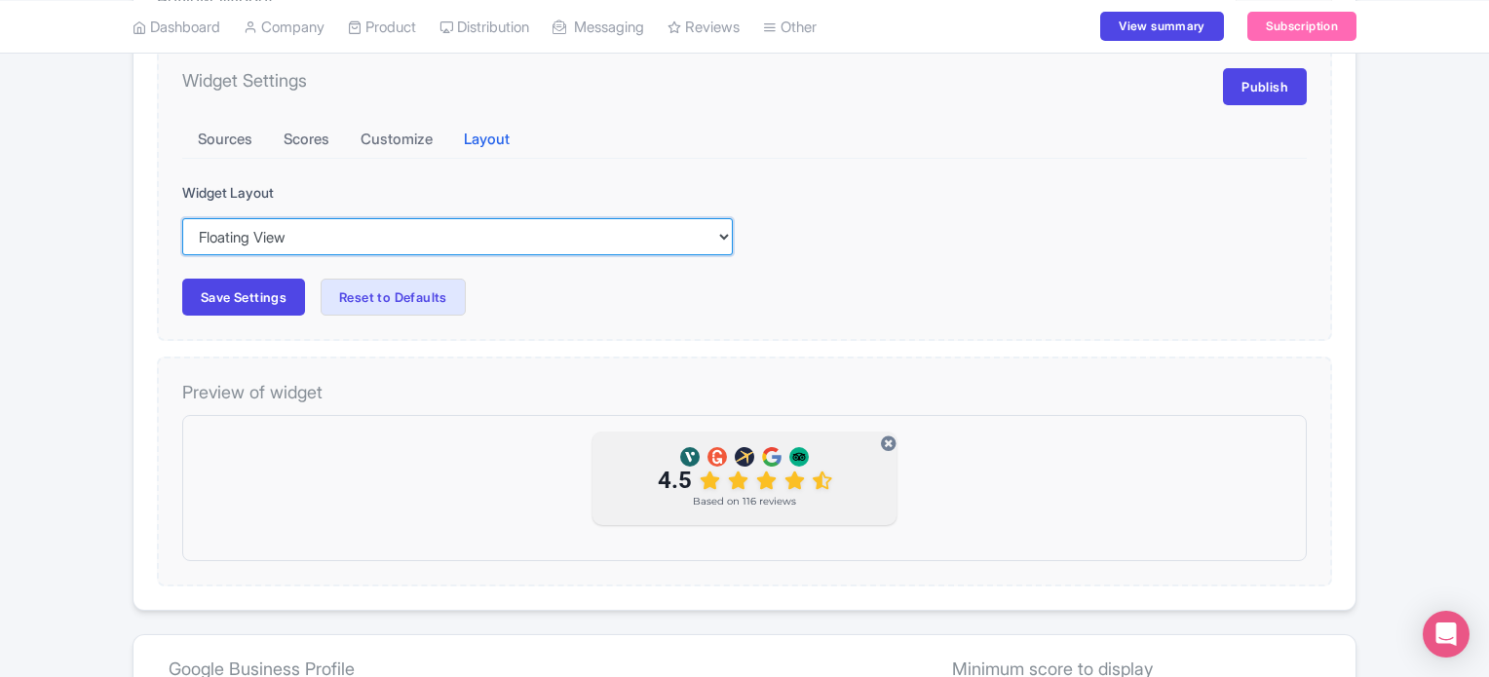
select select "carousel"
click at [182, 218] on select "Inline View Floating View List View Carousel View Pros/Cons View" at bounding box center [457, 236] width 551 height 37
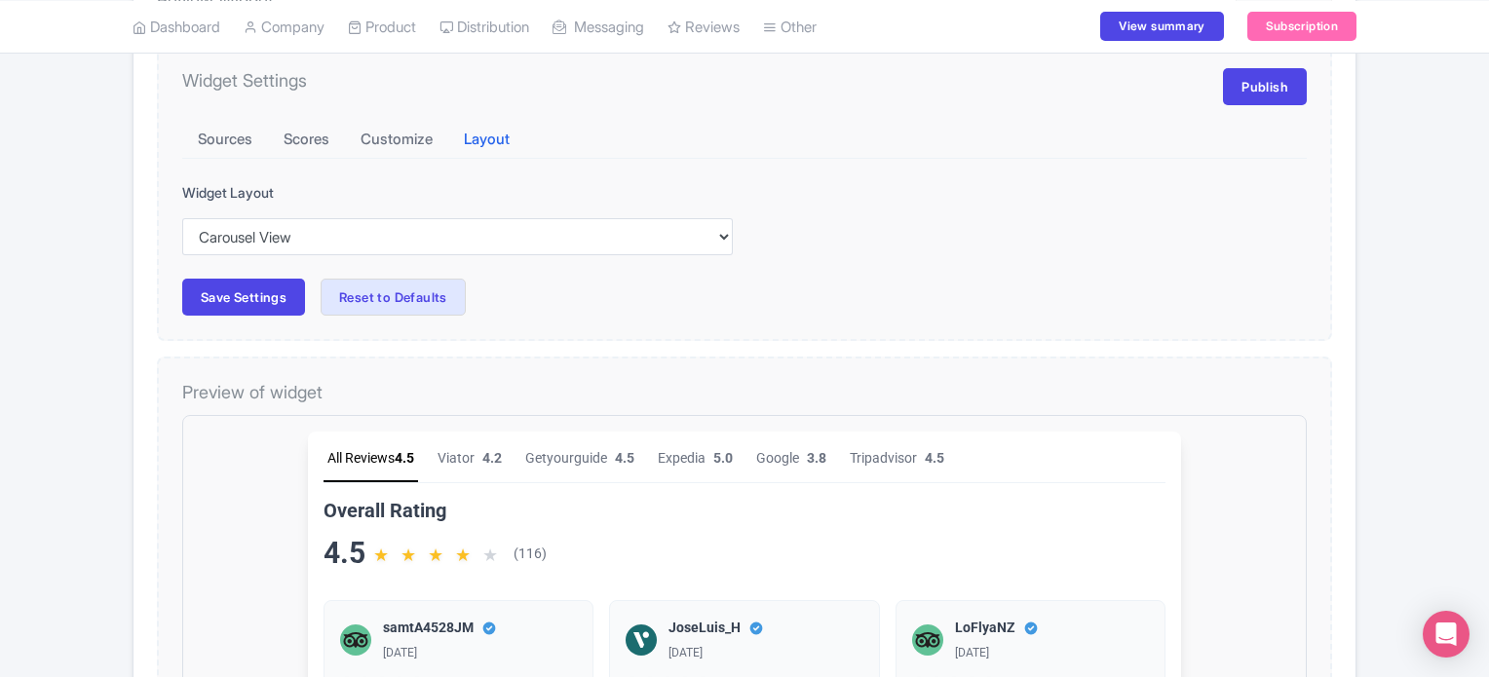
click at [105, 564] on div "Success Layout updated successfully Review Dashboard Manage Analytics AI Insigh…" at bounding box center [744, 652] width 1489 height 1532
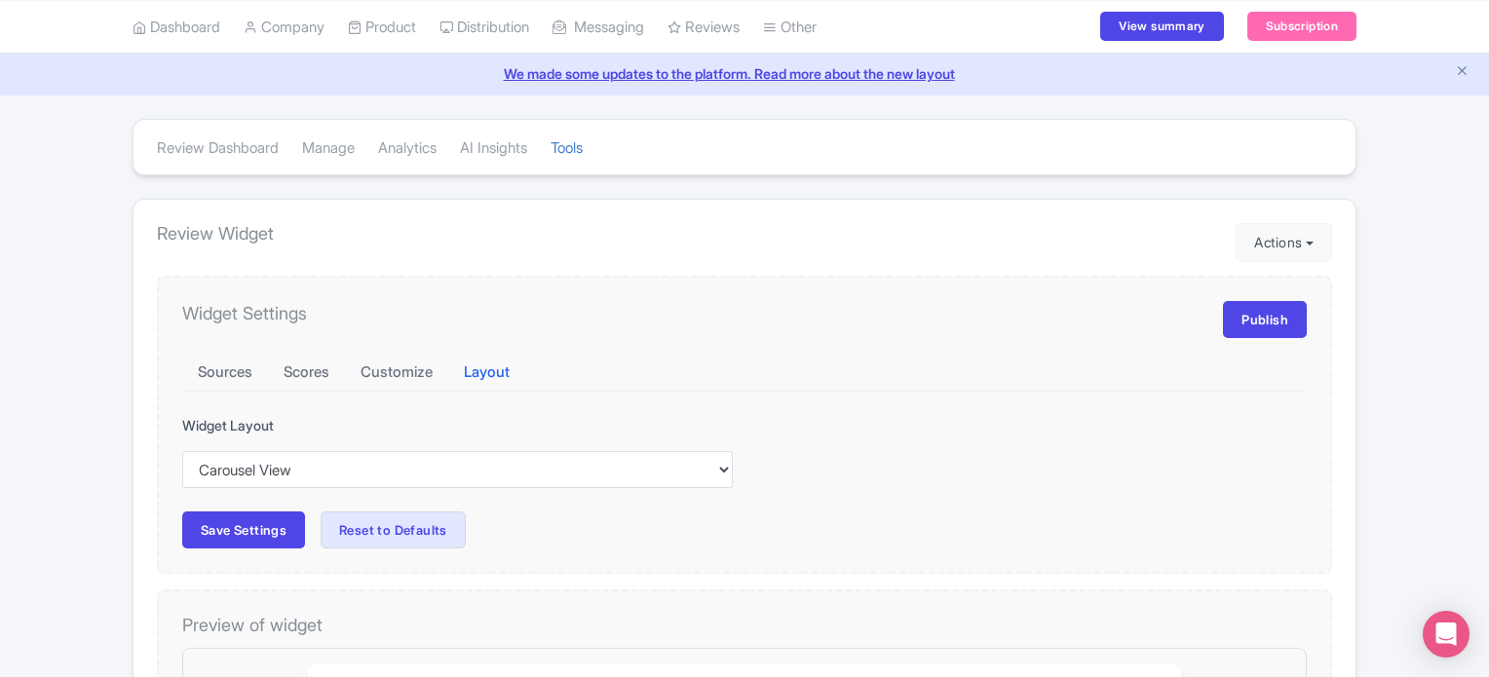
scroll to position [78, 0]
click at [402, 369] on button "Customize" at bounding box center [396, 374] width 103 height 38
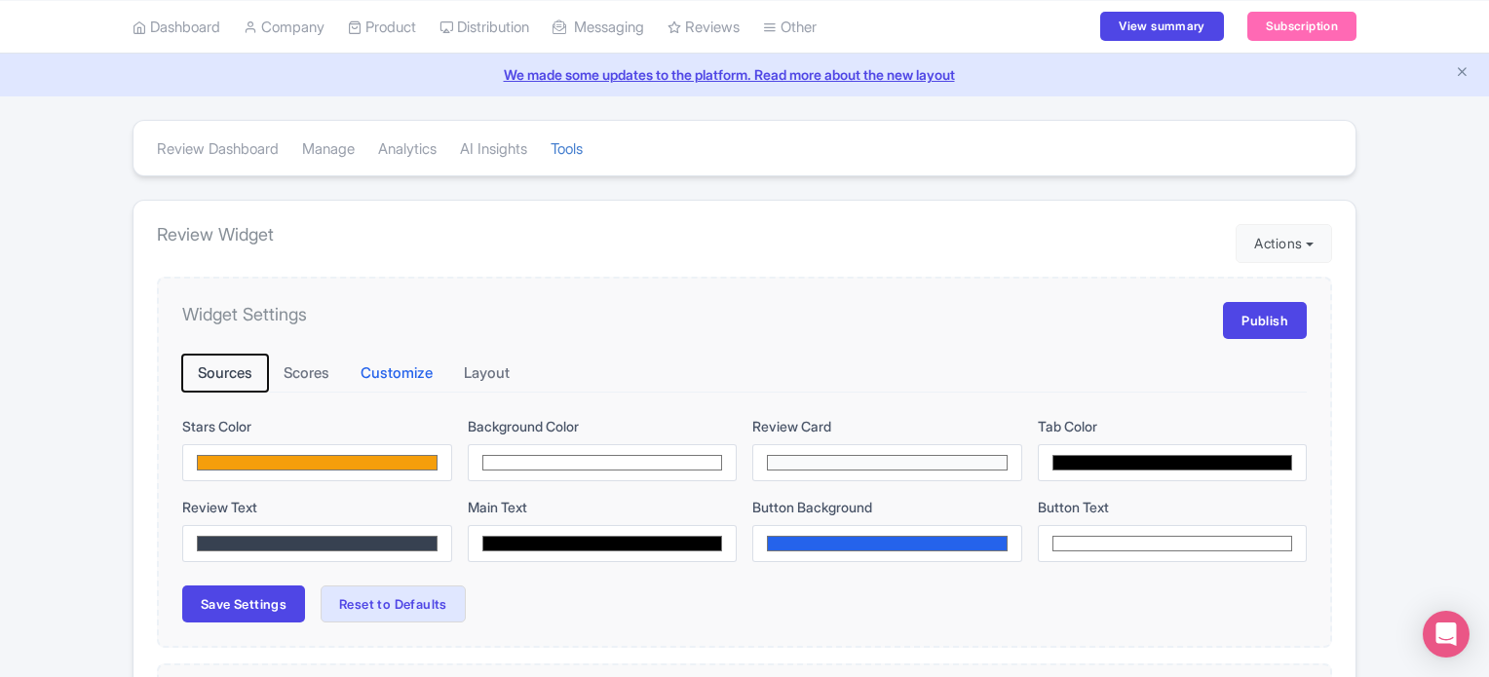
click at [232, 370] on button "Sources" at bounding box center [225, 374] width 86 height 38
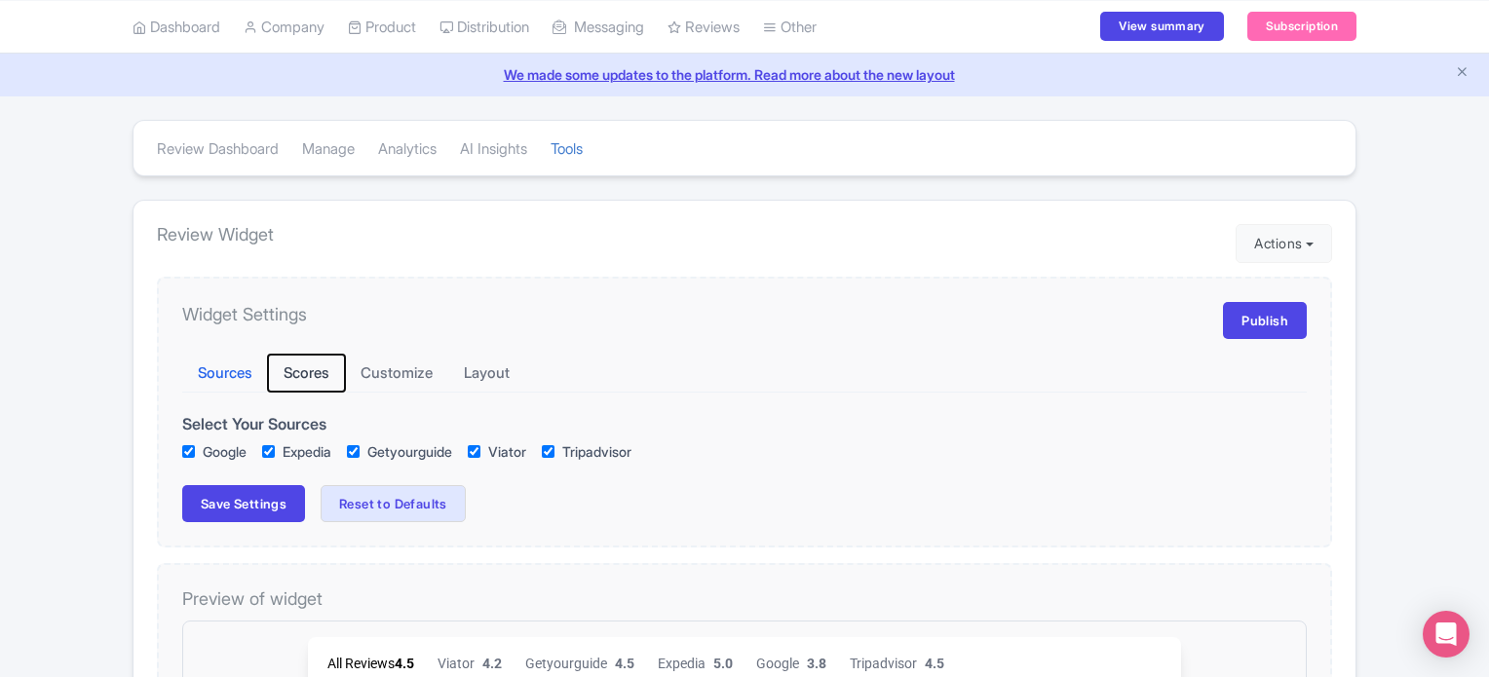
click at [324, 364] on button "Scores" at bounding box center [306, 374] width 77 height 38
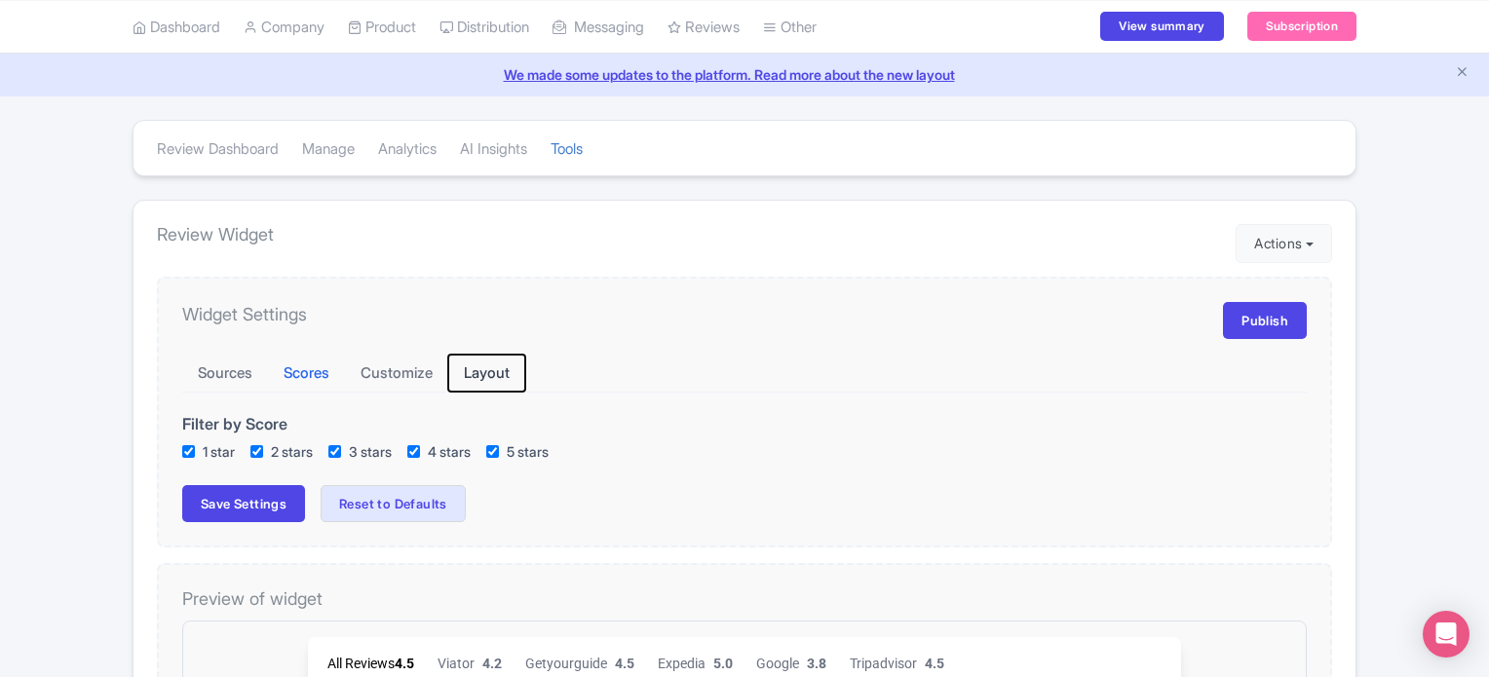
click at [498, 369] on button "Layout" at bounding box center [486, 374] width 77 height 38
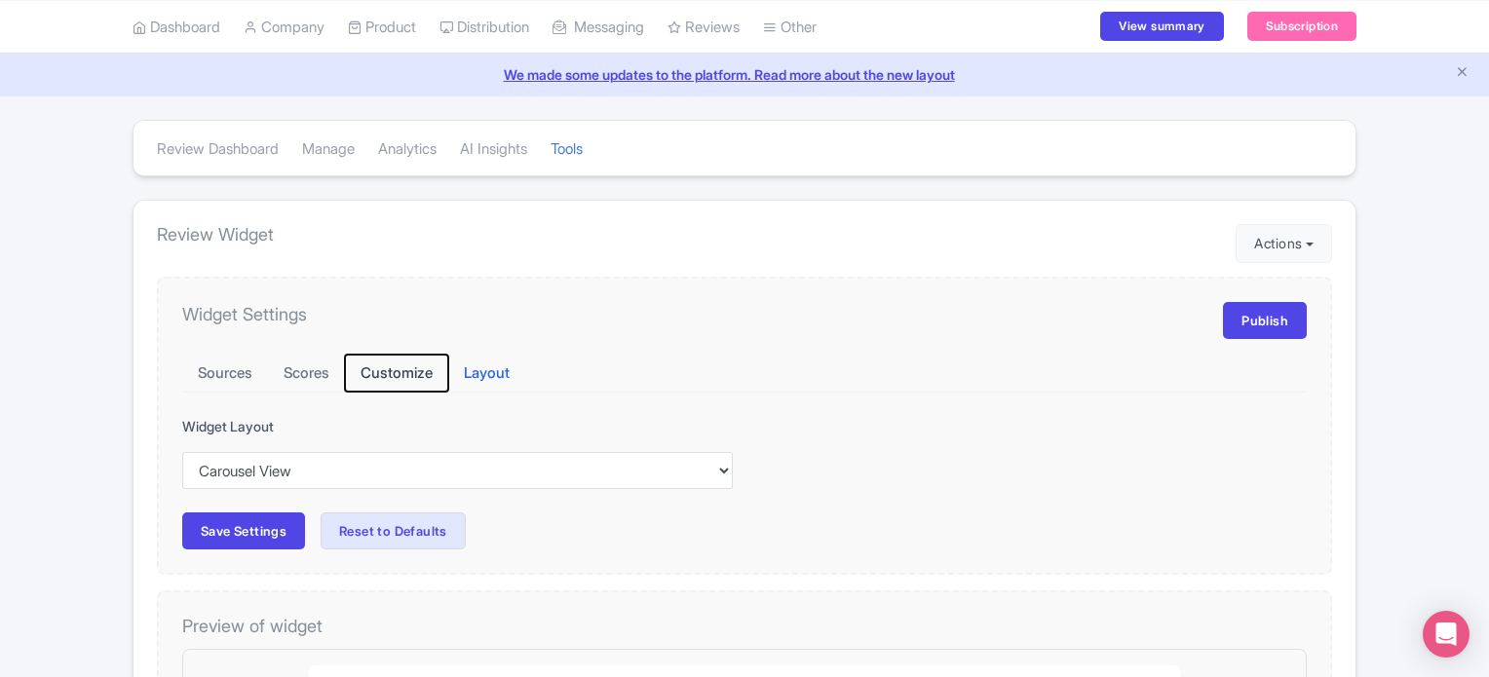
click at [404, 368] on button "Customize" at bounding box center [396, 374] width 103 height 38
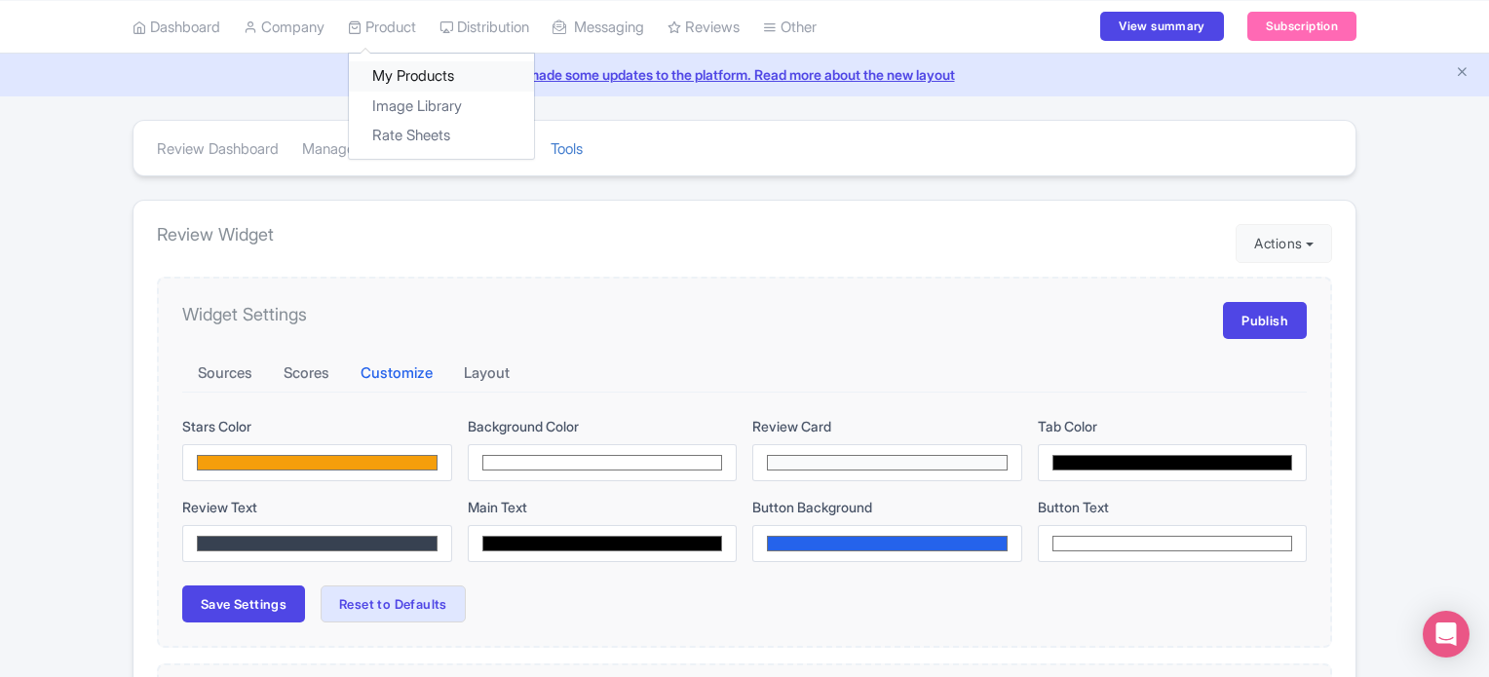
click at [390, 69] on link "My Products" at bounding box center [441, 76] width 185 height 30
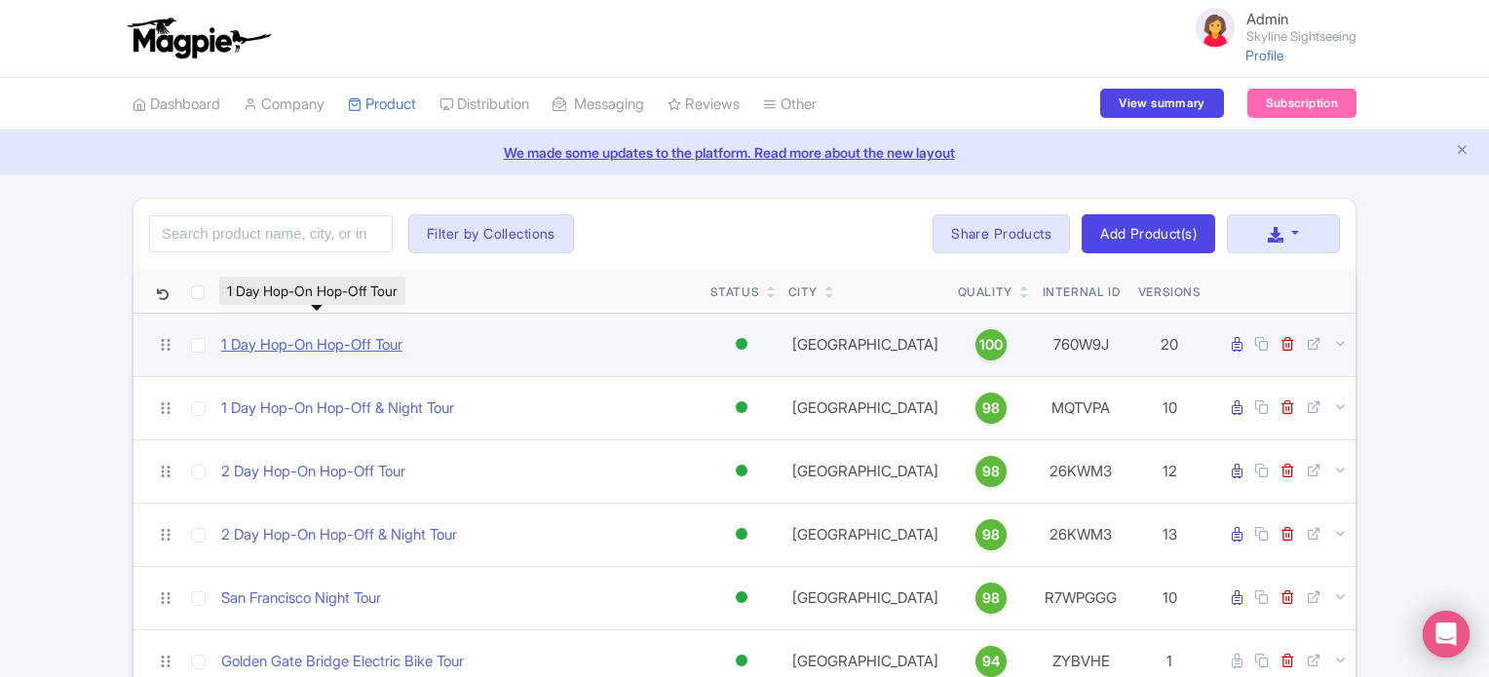
click at [364, 342] on link "1 Day Hop-On Hop-Off Tour" at bounding box center [311, 345] width 181 height 22
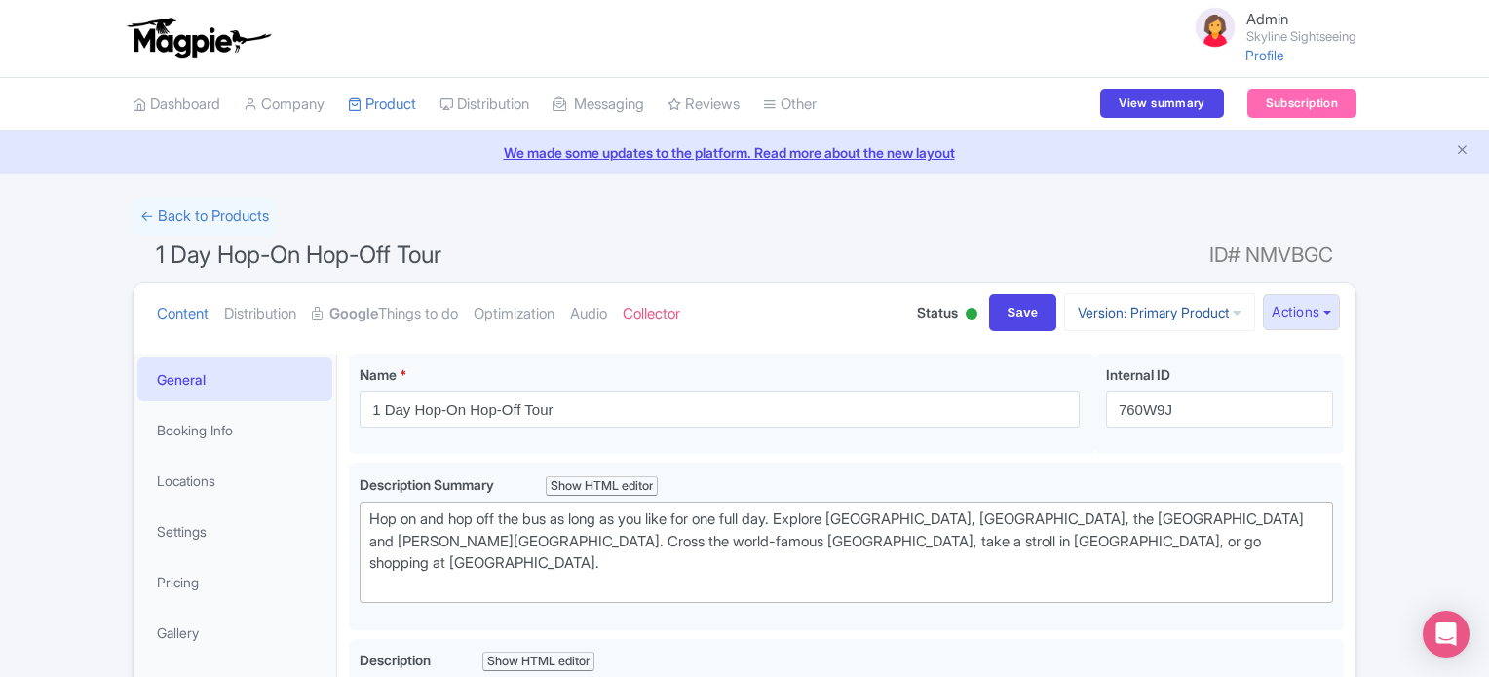
click at [1171, 314] on link "Version: Primary Product" at bounding box center [1159, 312] width 191 height 38
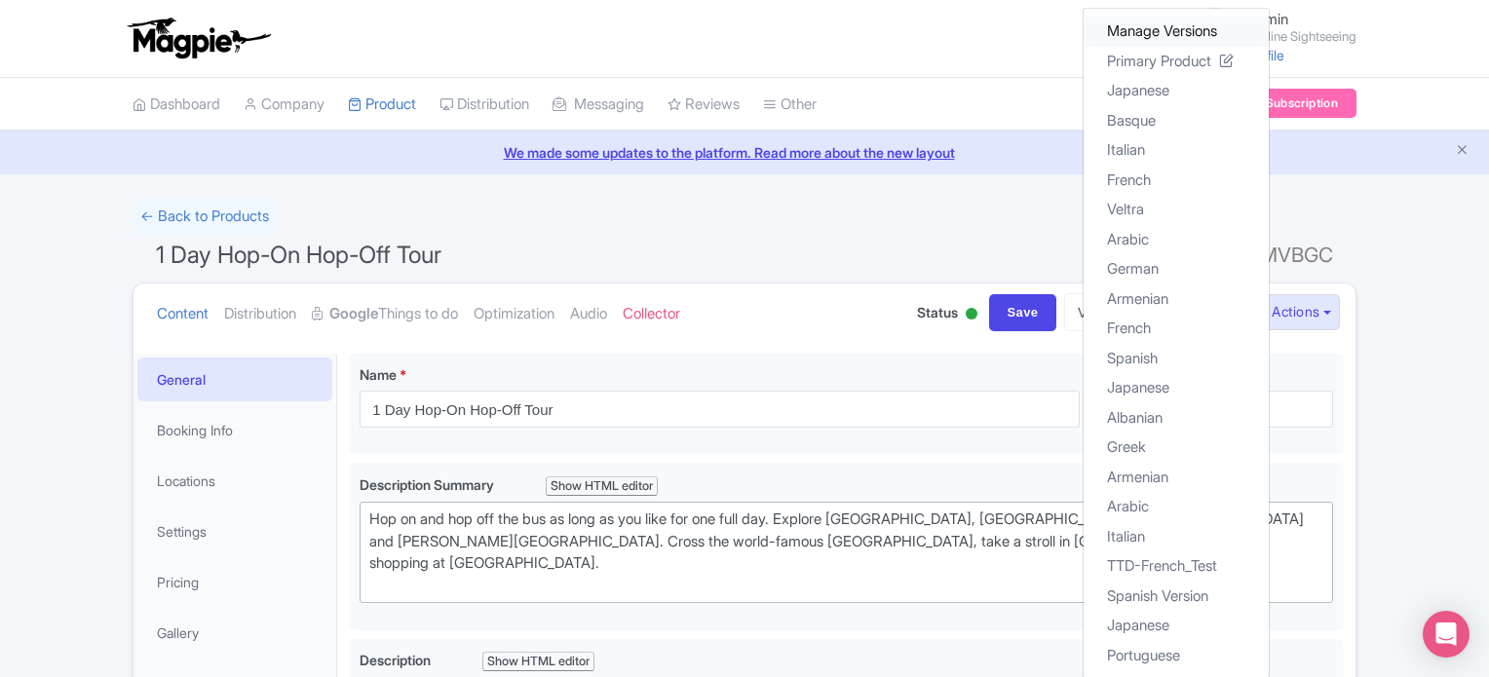
click at [1130, 27] on link "Manage Versions" at bounding box center [1176, 32] width 185 height 30
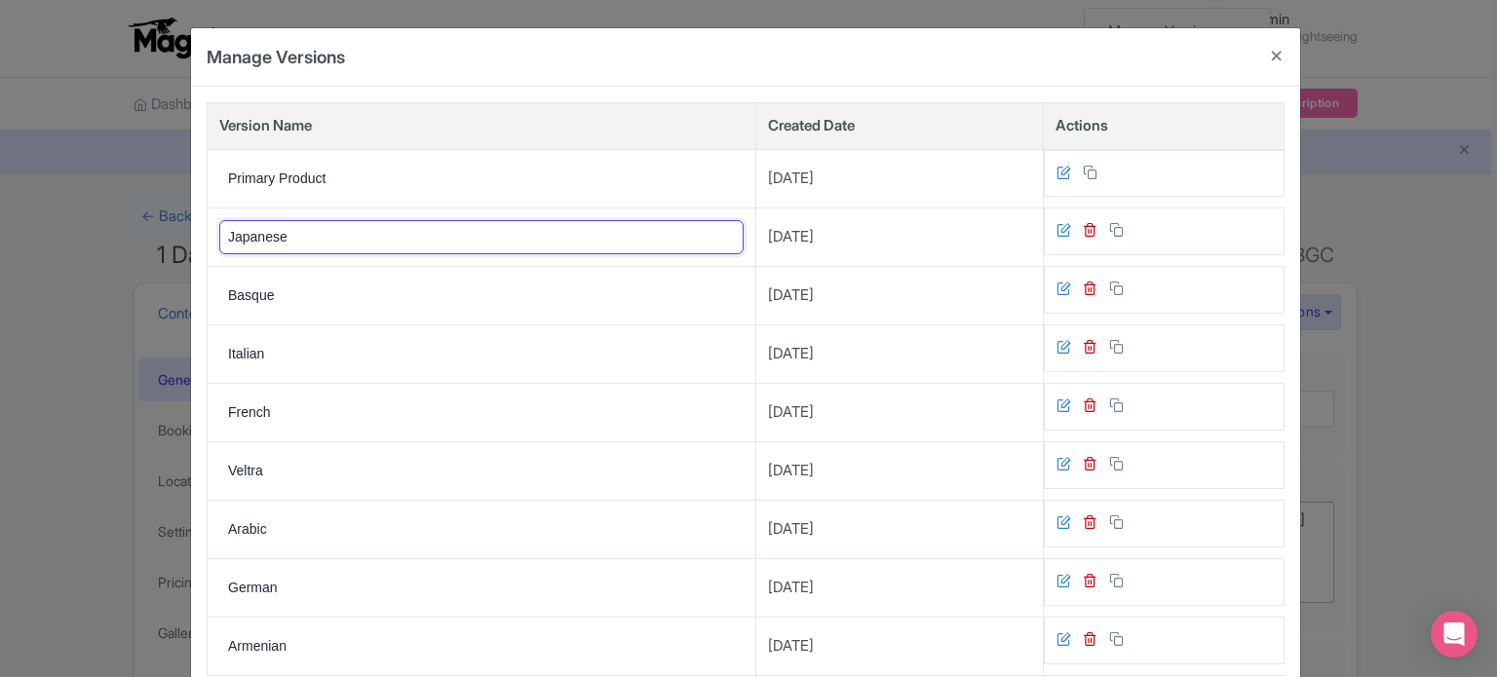
click at [293, 240] on input "Japanese" at bounding box center [481, 237] width 524 height 34
type input "Japanese"
click at [1276, 52] on button "Close" at bounding box center [1276, 56] width 47 height 56
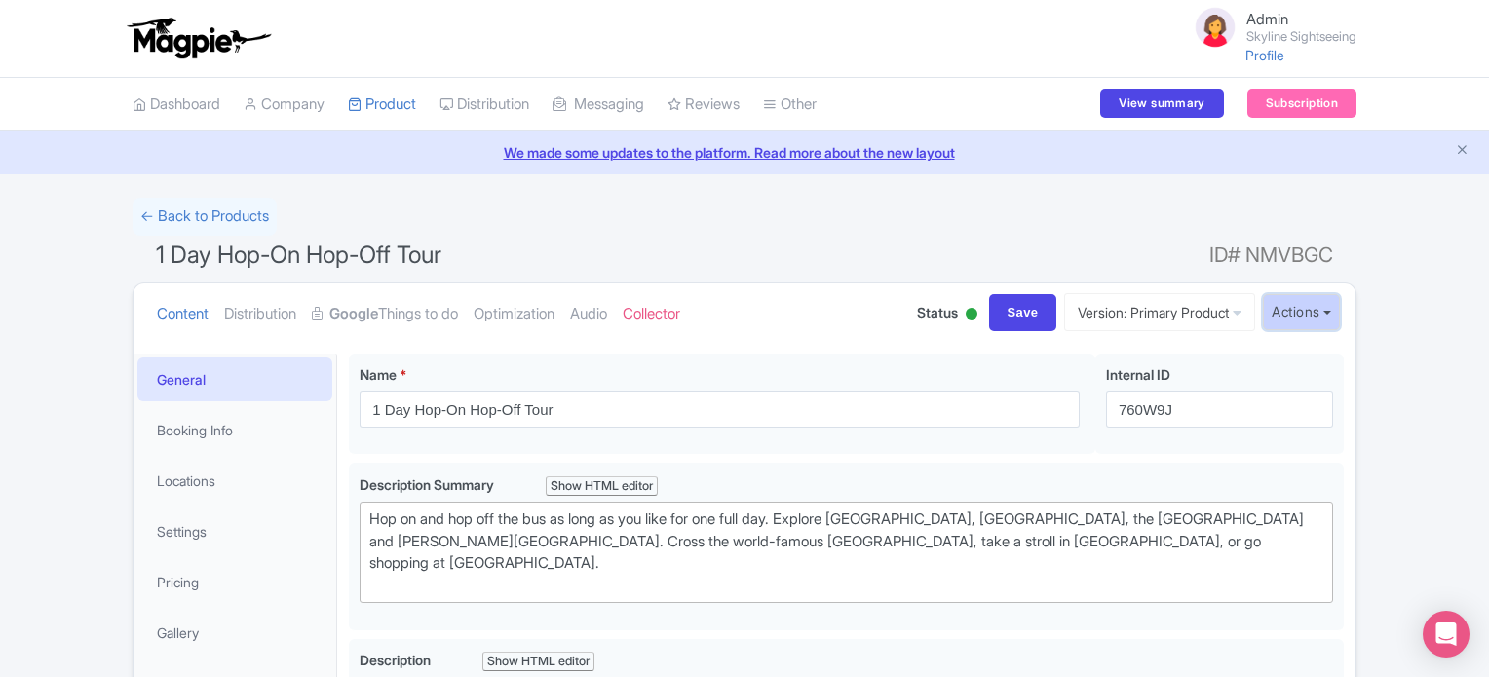
click at [1312, 315] on button "Actions" at bounding box center [1301, 312] width 77 height 36
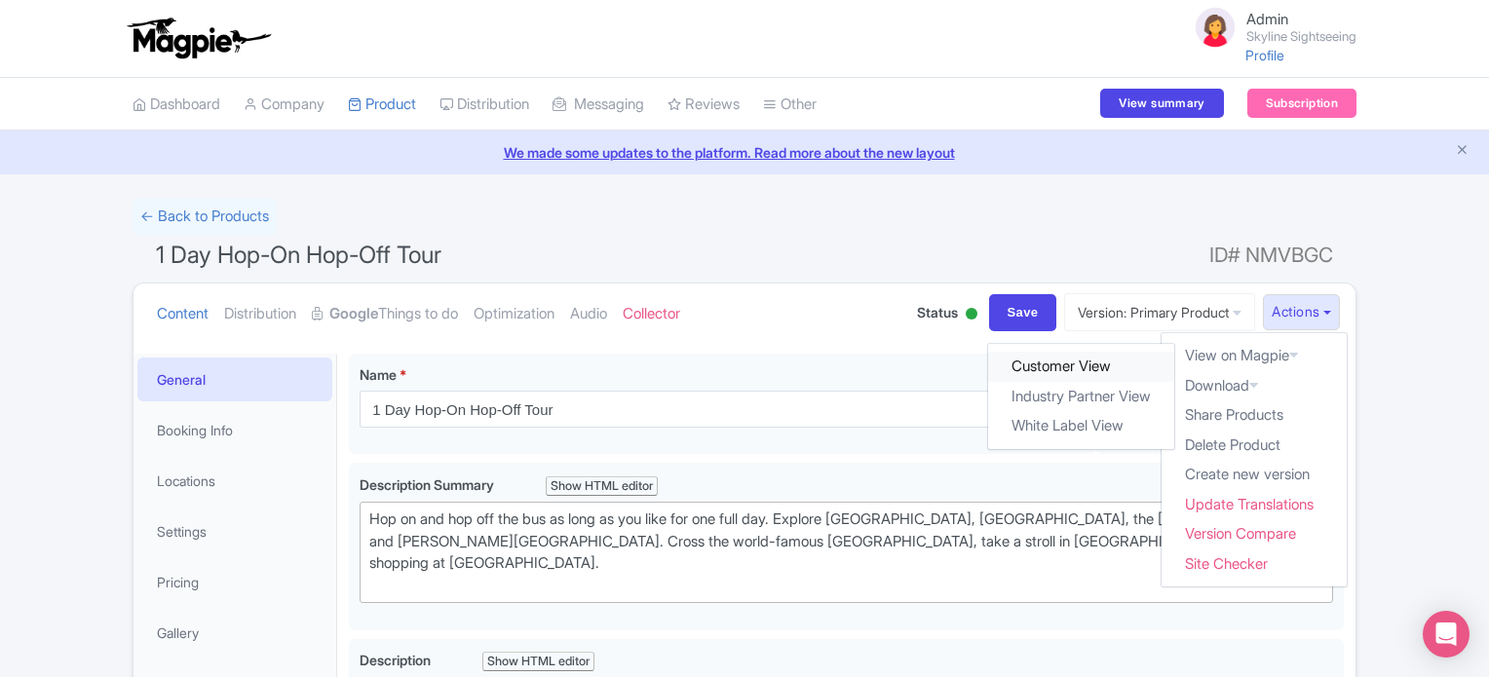
click at [1080, 360] on link "Customer View" at bounding box center [1082, 367] width 186 height 30
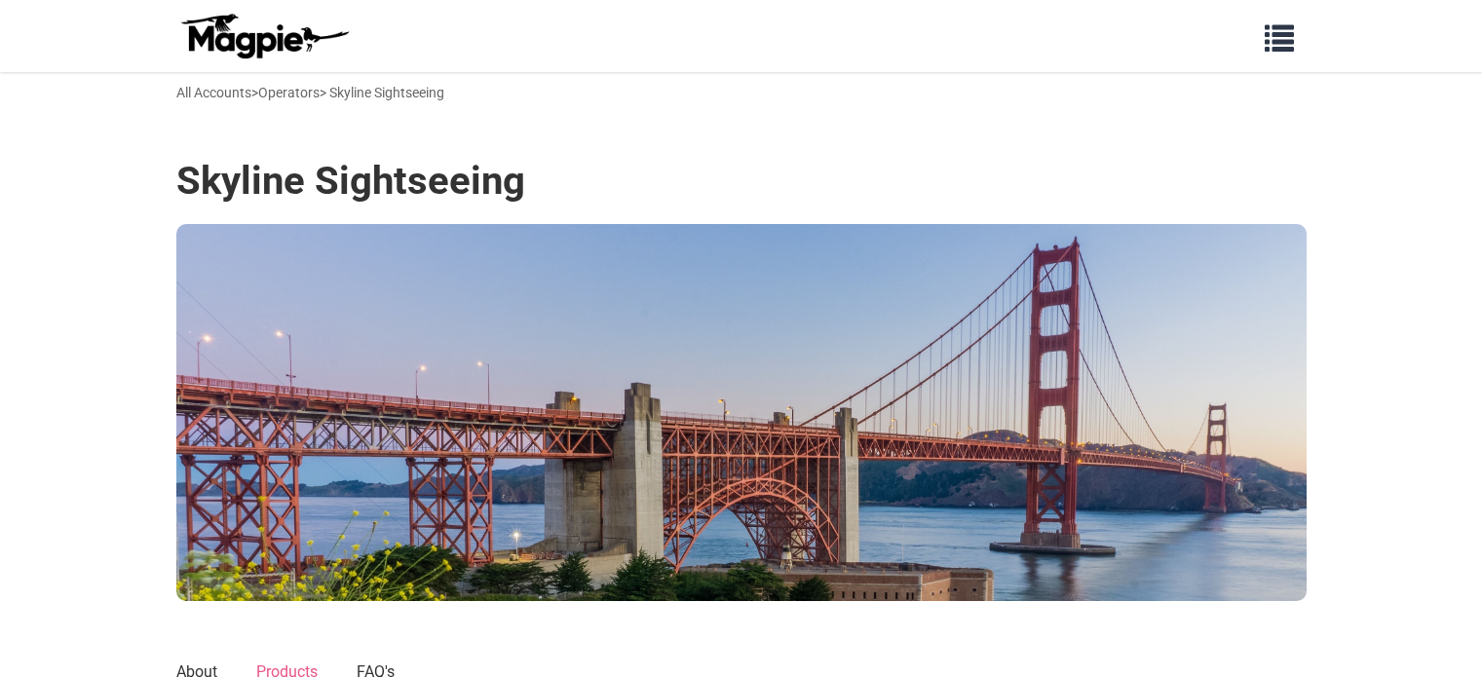
scroll to position [1024, 0]
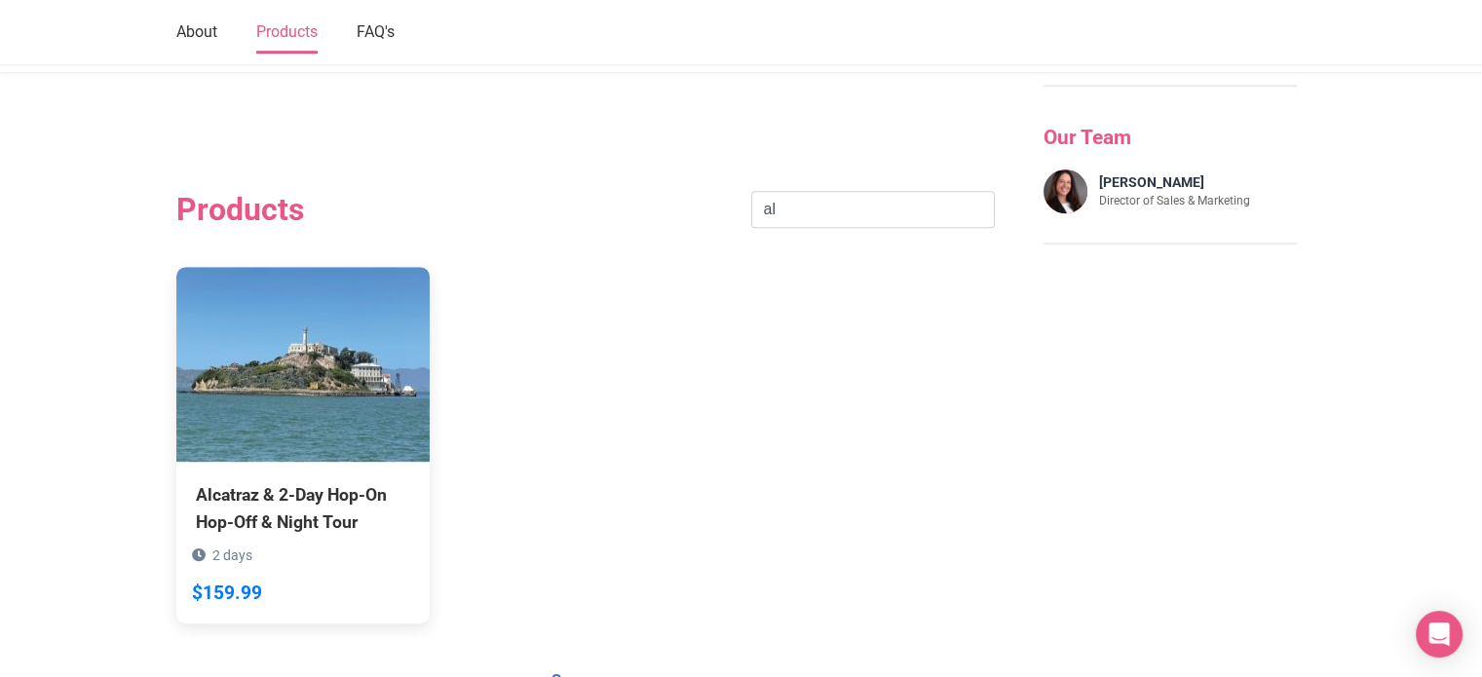
type input "a"
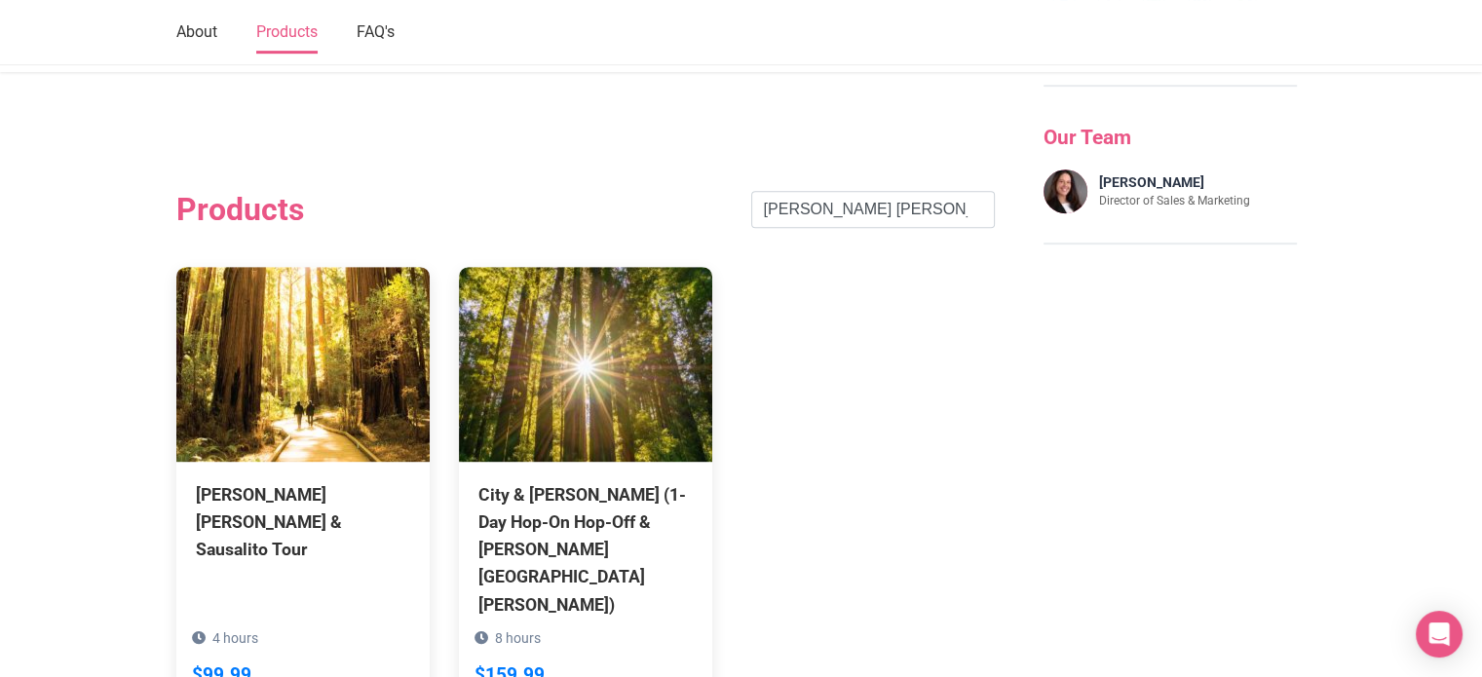
type input "[PERSON_NAME] [PERSON_NAME]"
